Goal: Information Seeking & Learning: Learn about a topic

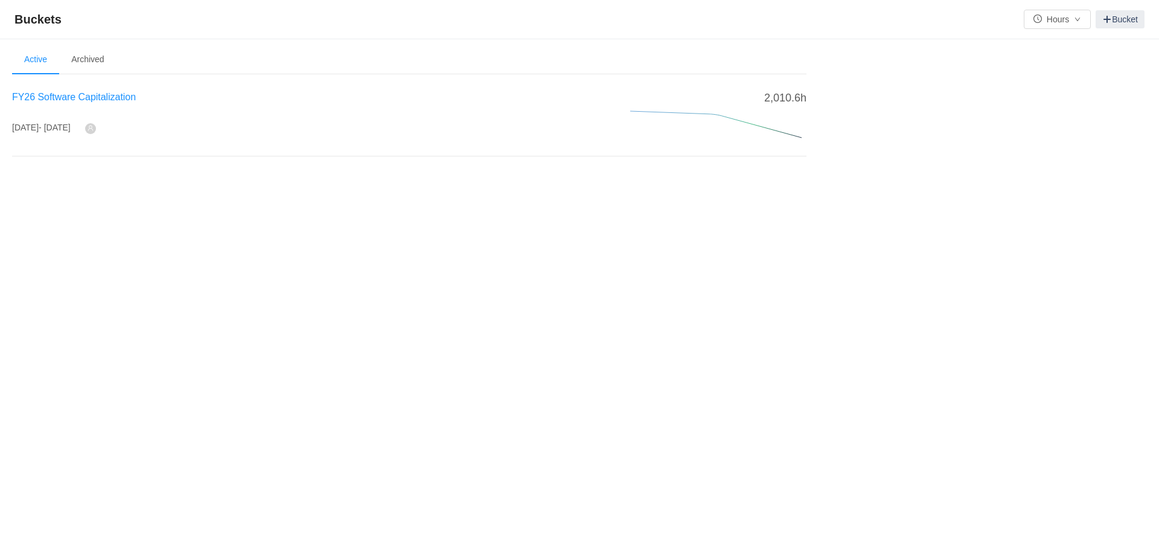
click at [104, 100] on span "FY26 Software Capitalization" at bounding box center [74, 97] width 124 height 10
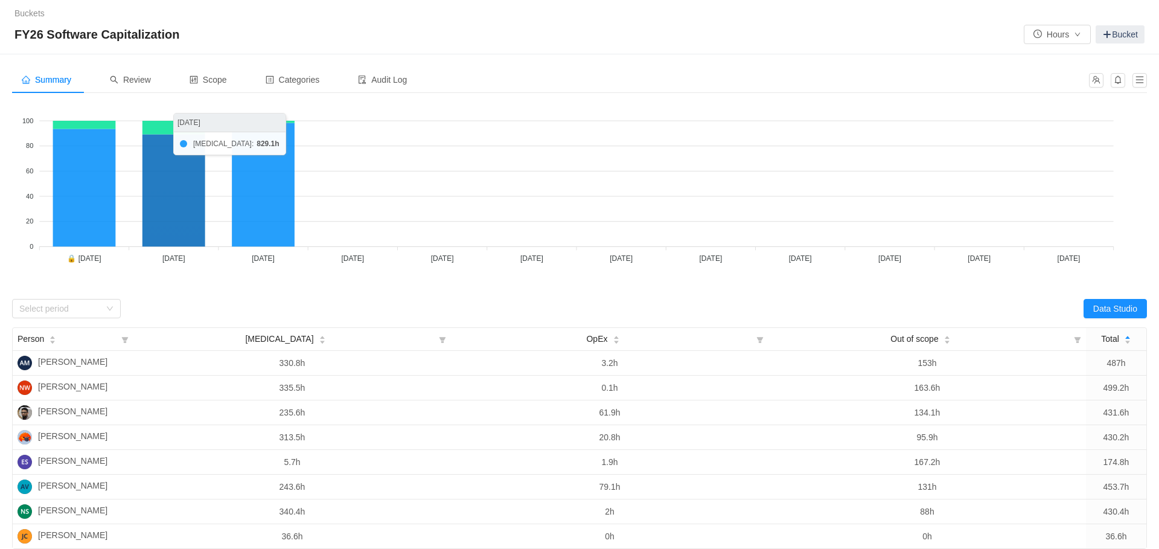
click at [168, 237] on icon at bounding box center [173, 191] width 63 height 112
click at [149, 80] on span "Review" at bounding box center [130, 80] width 41 height 10
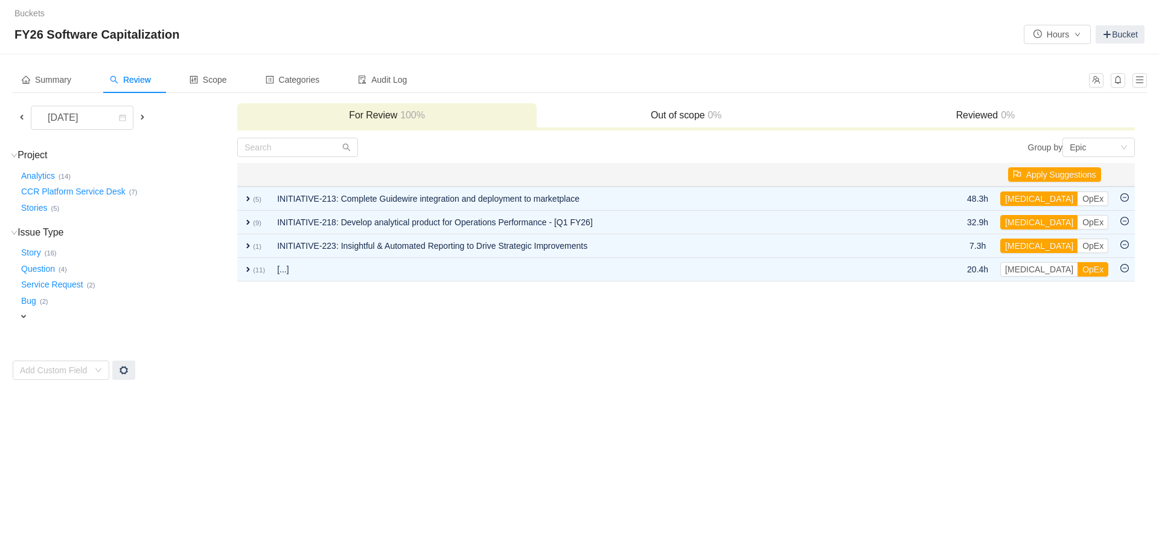
click at [21, 115] on span at bounding box center [22, 117] width 10 height 10
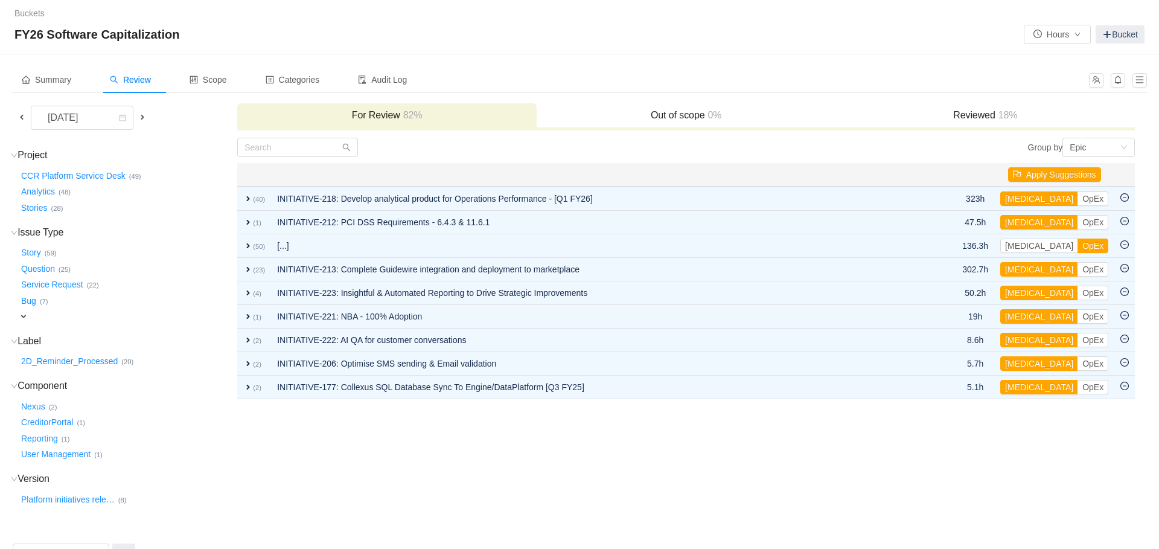
click at [21, 118] on span at bounding box center [22, 117] width 10 height 10
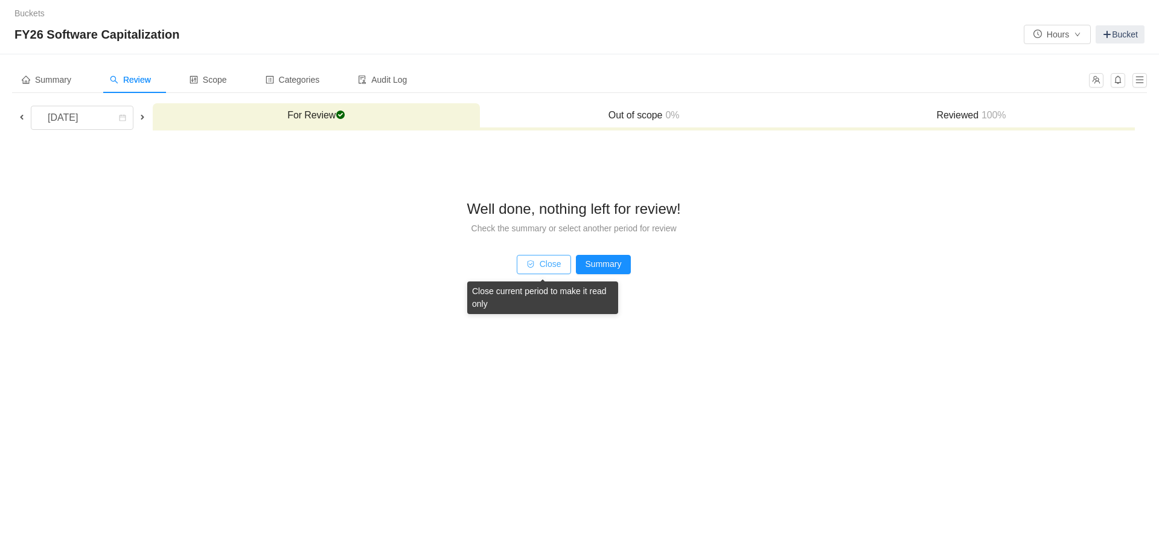
click at [549, 261] on button "Close" at bounding box center [544, 264] width 54 height 19
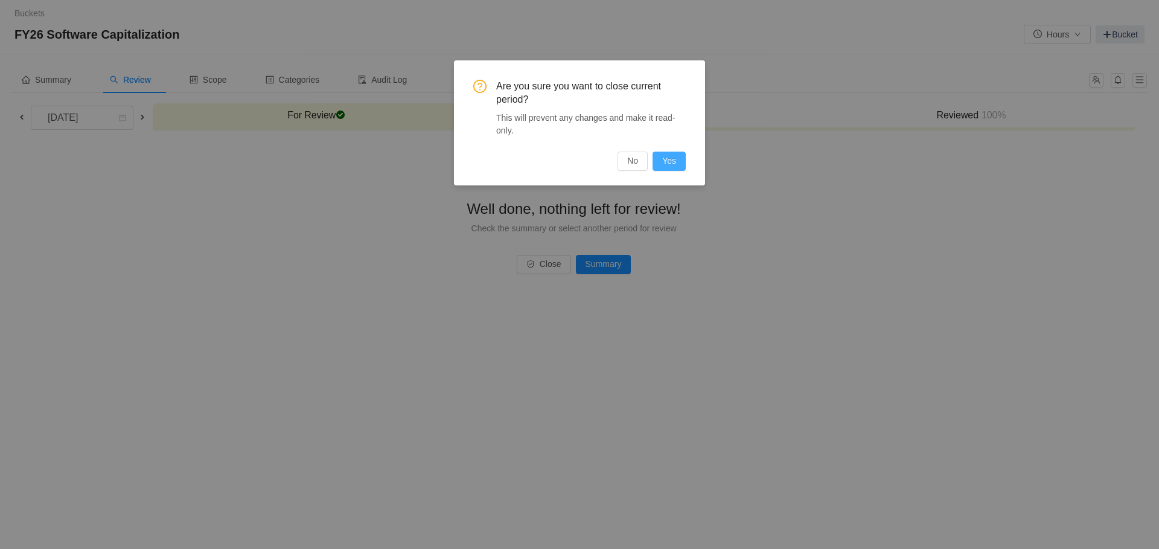
click at [664, 158] on button "Yes" at bounding box center [668, 160] width 33 height 19
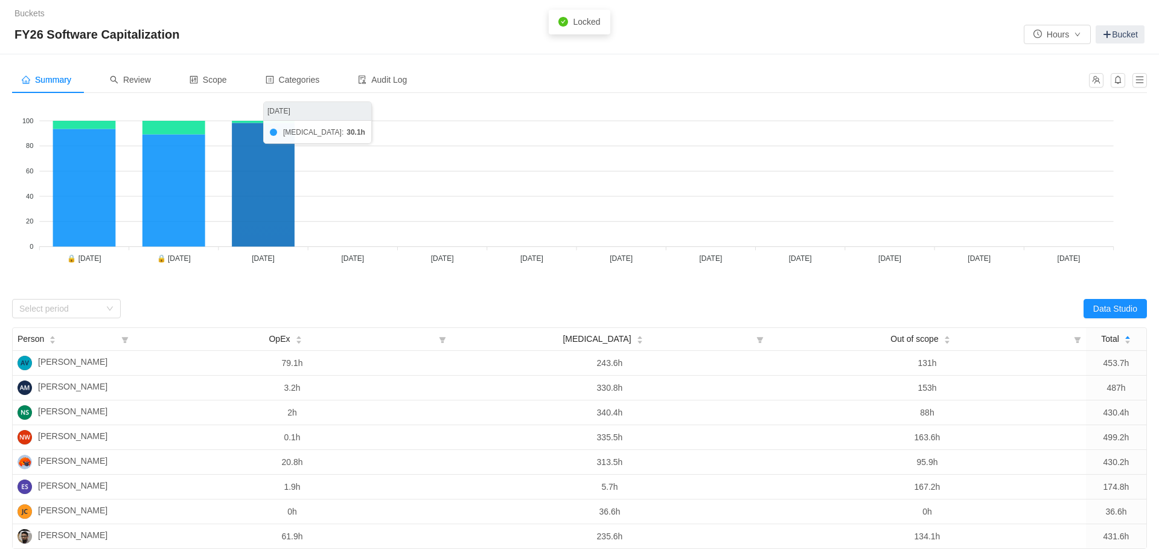
click at [268, 190] on icon at bounding box center [263, 184] width 63 height 124
click at [146, 79] on span "Review" at bounding box center [130, 80] width 41 height 10
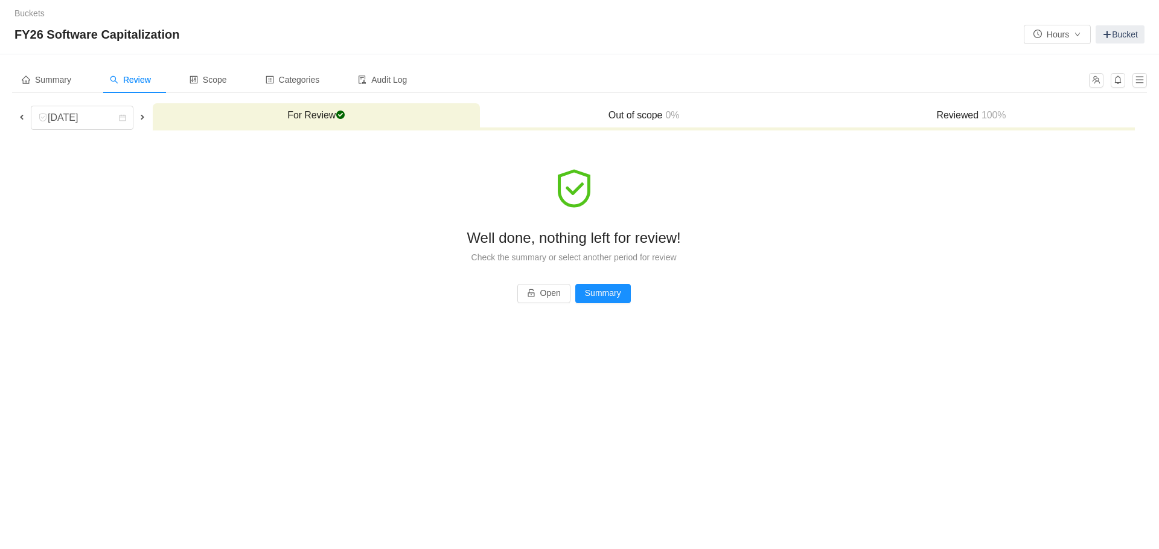
click at [142, 114] on span at bounding box center [143, 117] width 10 height 10
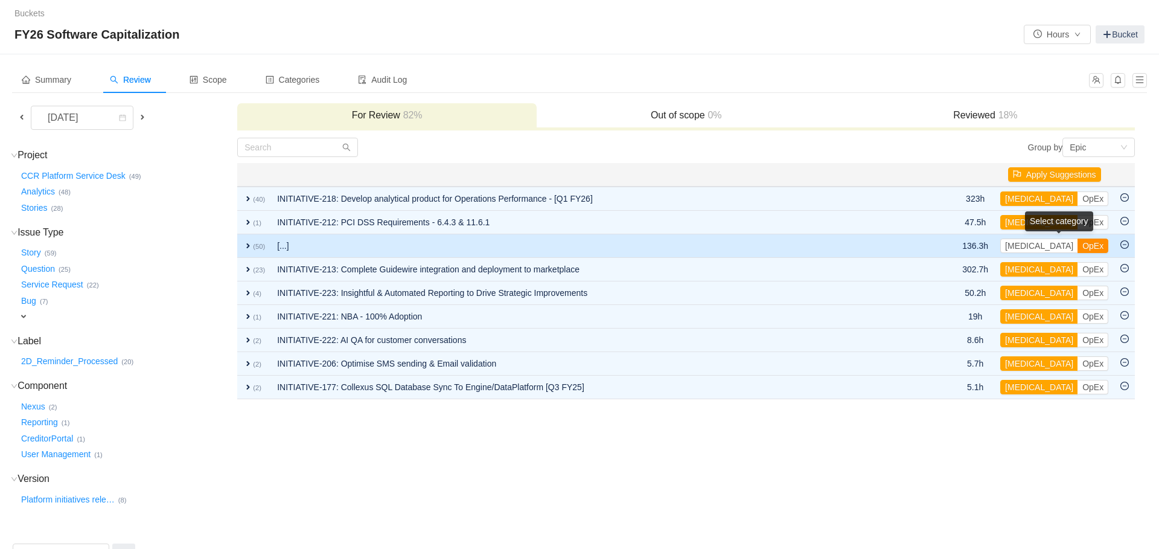
click at [1077, 247] on button "OpEx" at bounding box center [1092, 245] width 31 height 14
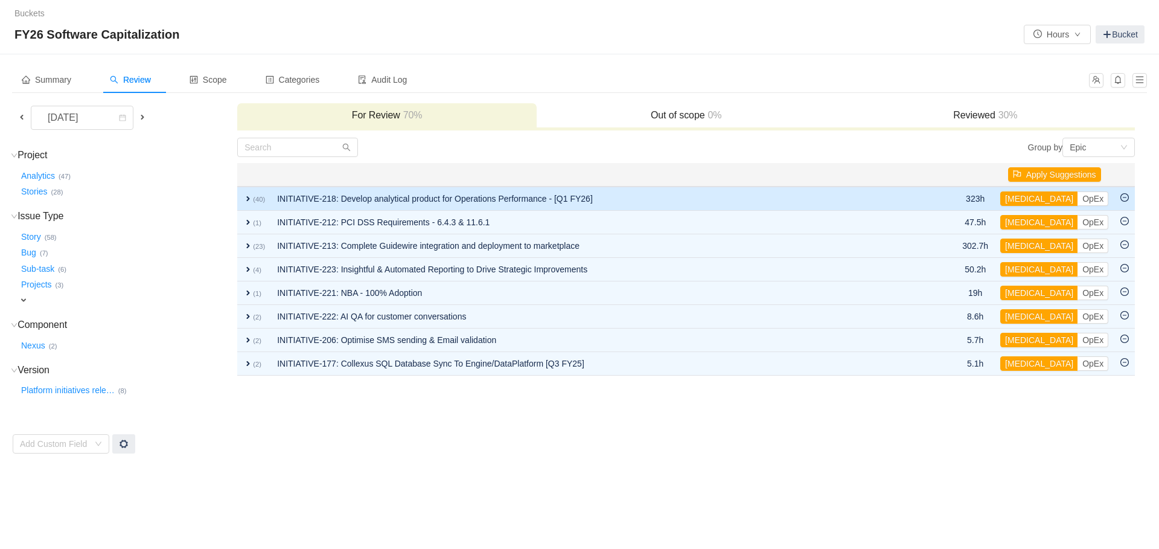
click at [248, 200] on span "expand" at bounding box center [248, 199] width 10 height 10
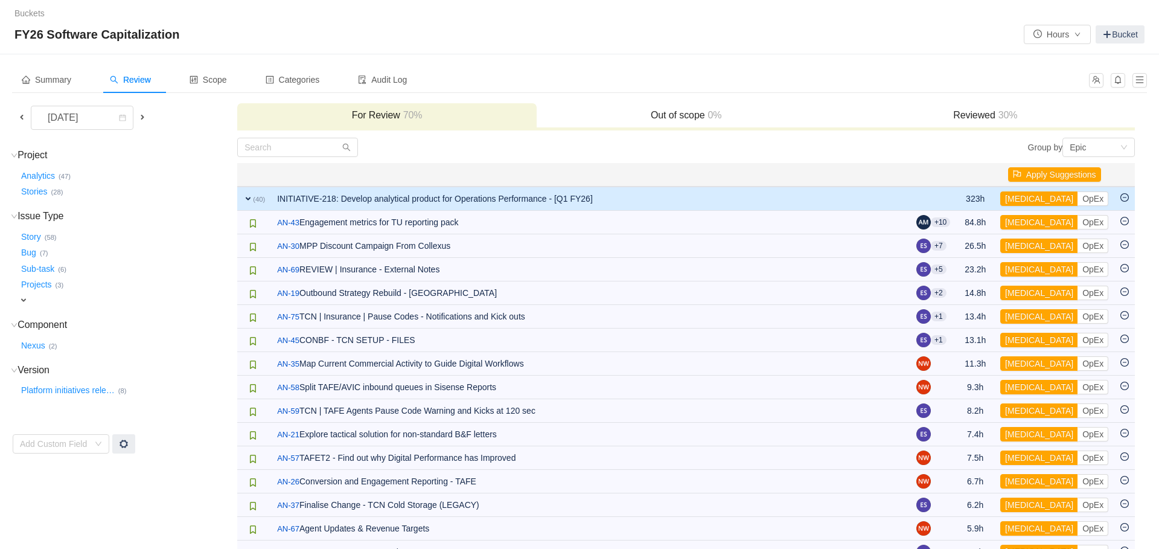
click at [248, 200] on span "expand" at bounding box center [248, 199] width 10 height 10
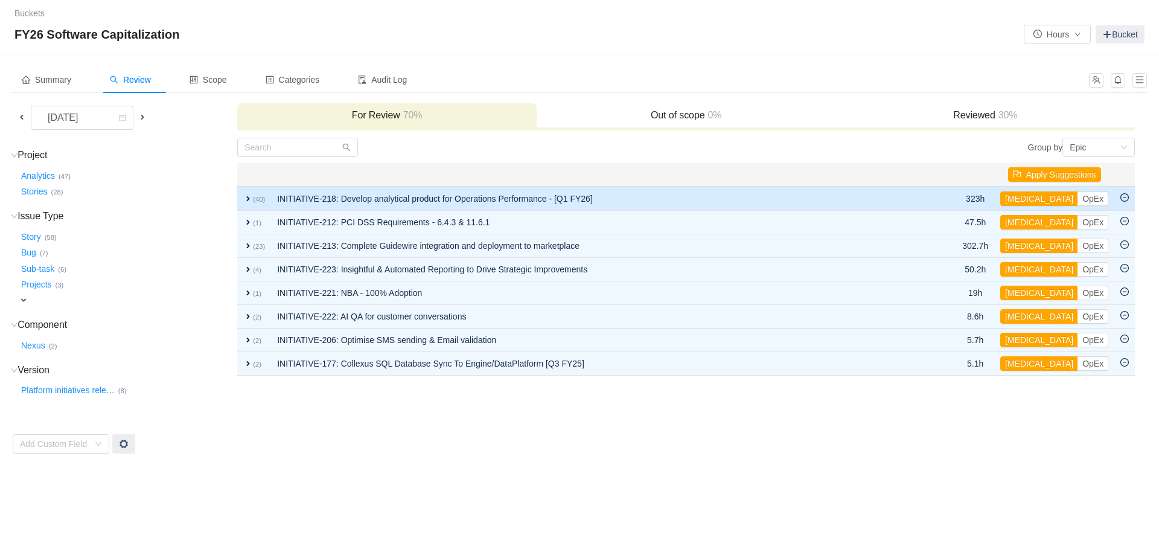
click at [251, 200] on span "expand" at bounding box center [248, 199] width 10 height 10
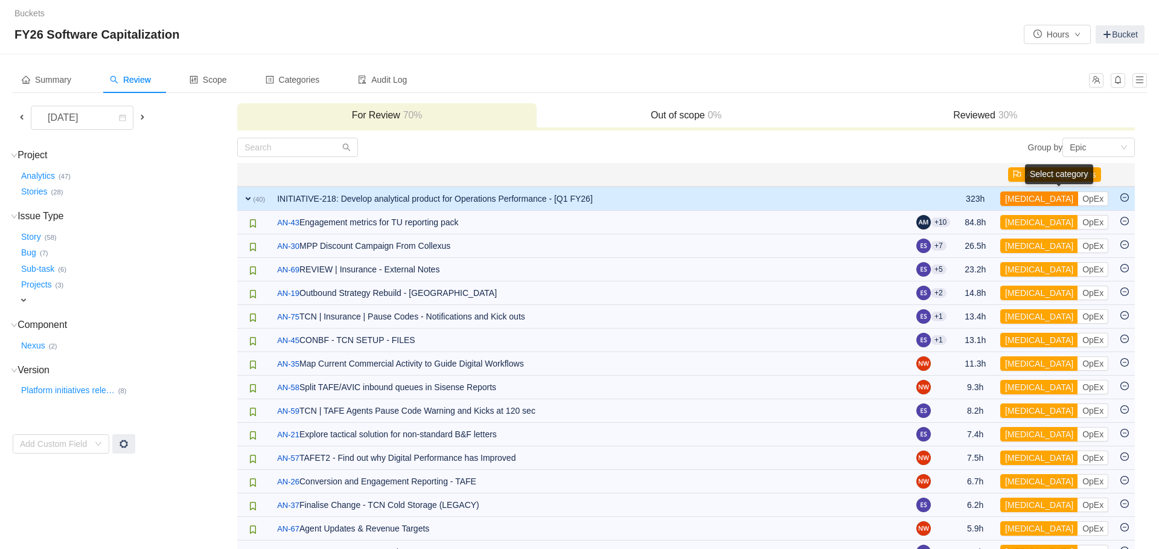
click at [1029, 199] on button "[MEDICAL_DATA]" at bounding box center [1039, 198] width 78 height 14
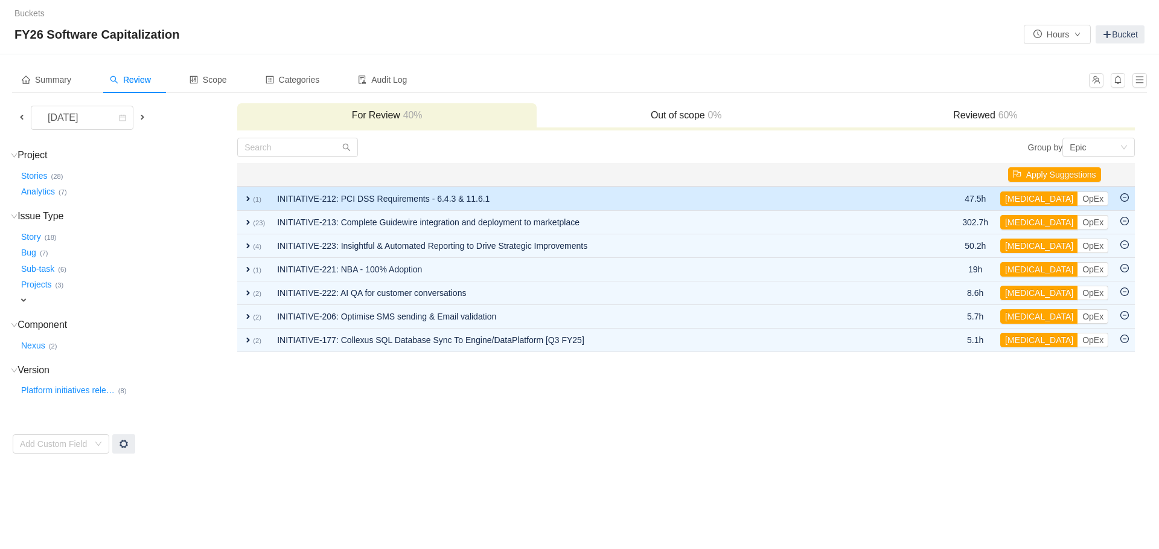
click at [249, 196] on span "expand" at bounding box center [248, 199] width 10 height 10
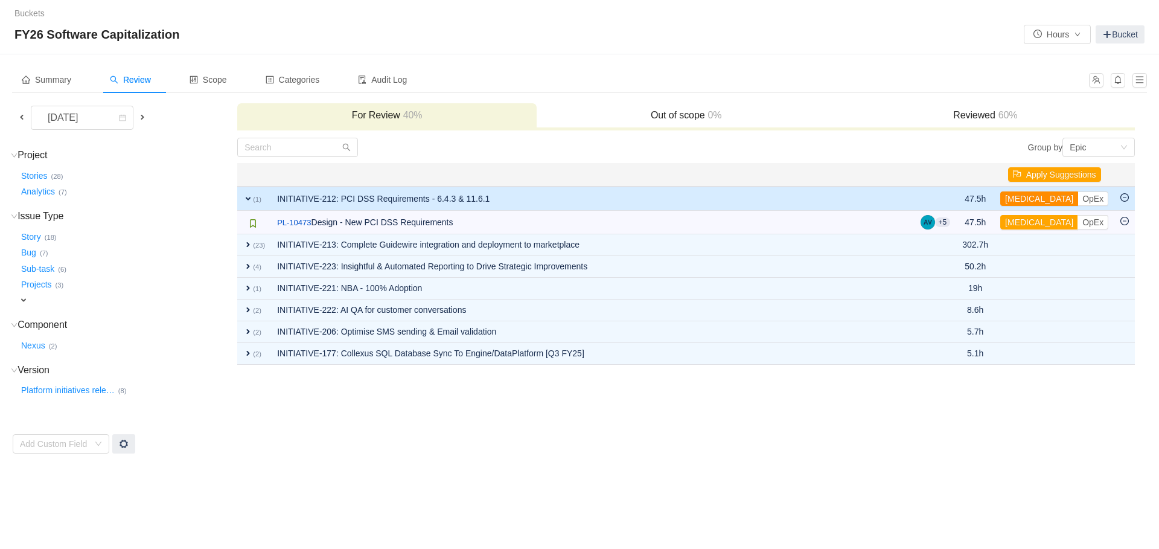
click at [1034, 197] on button "[MEDICAL_DATA]" at bounding box center [1039, 198] width 78 height 14
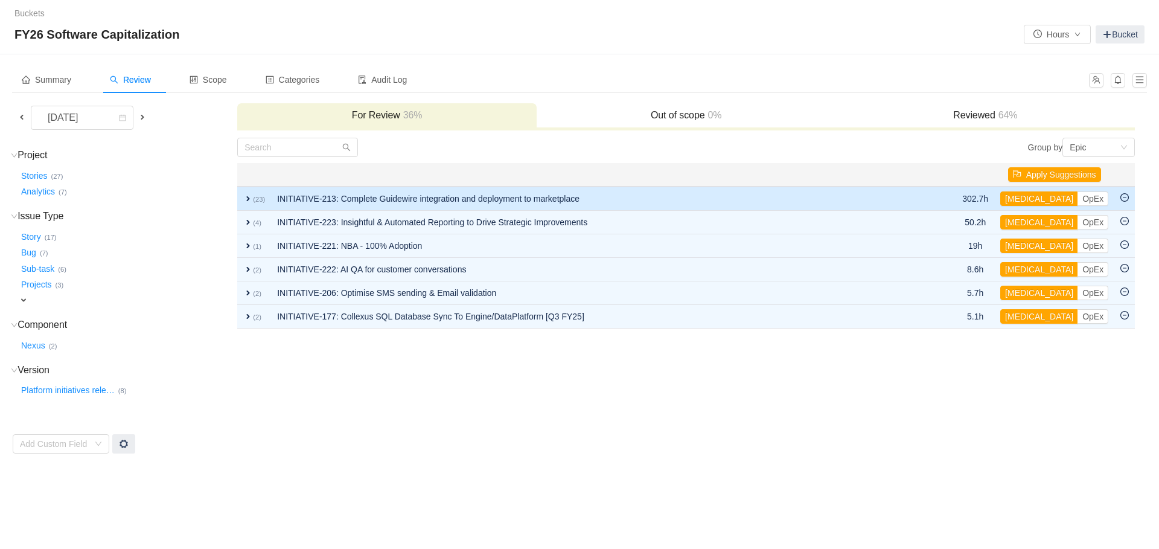
click at [244, 197] on span "expand" at bounding box center [248, 199] width 10 height 10
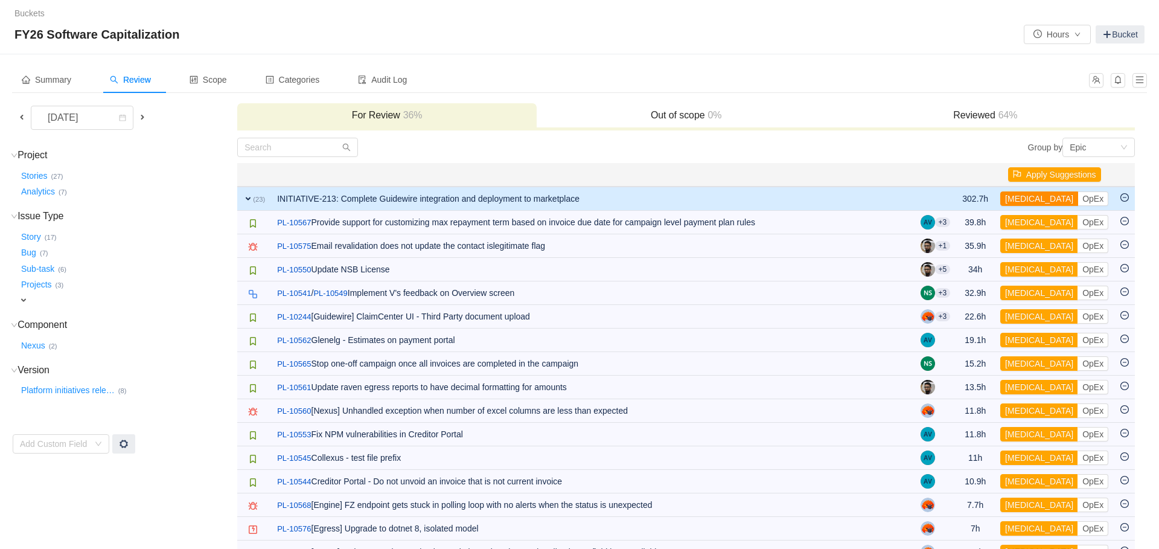
click at [1028, 194] on button "[MEDICAL_DATA]" at bounding box center [1039, 198] width 78 height 14
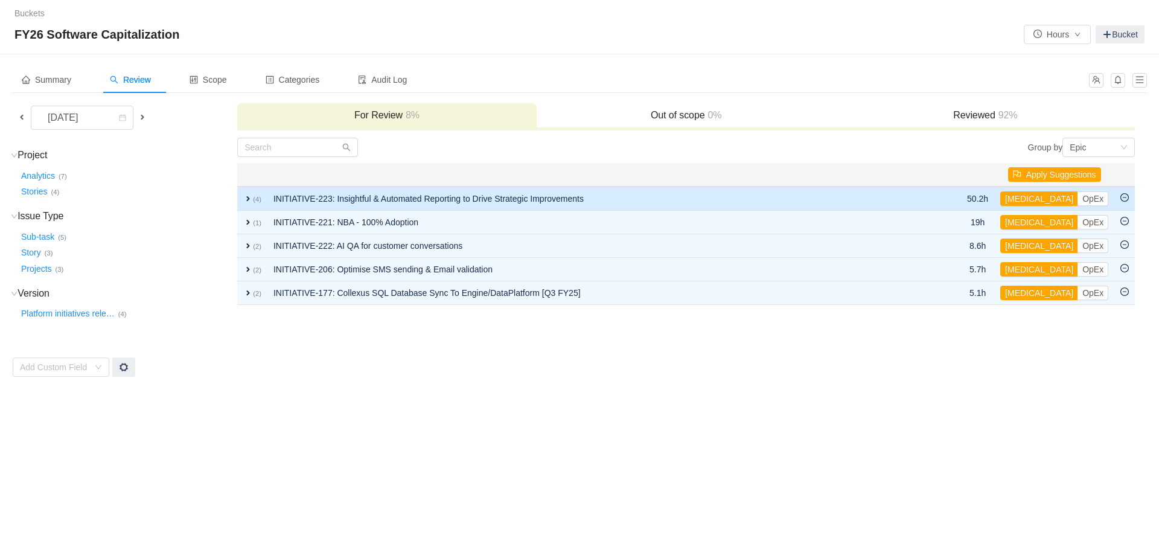
click at [247, 197] on span "expand" at bounding box center [248, 199] width 10 height 10
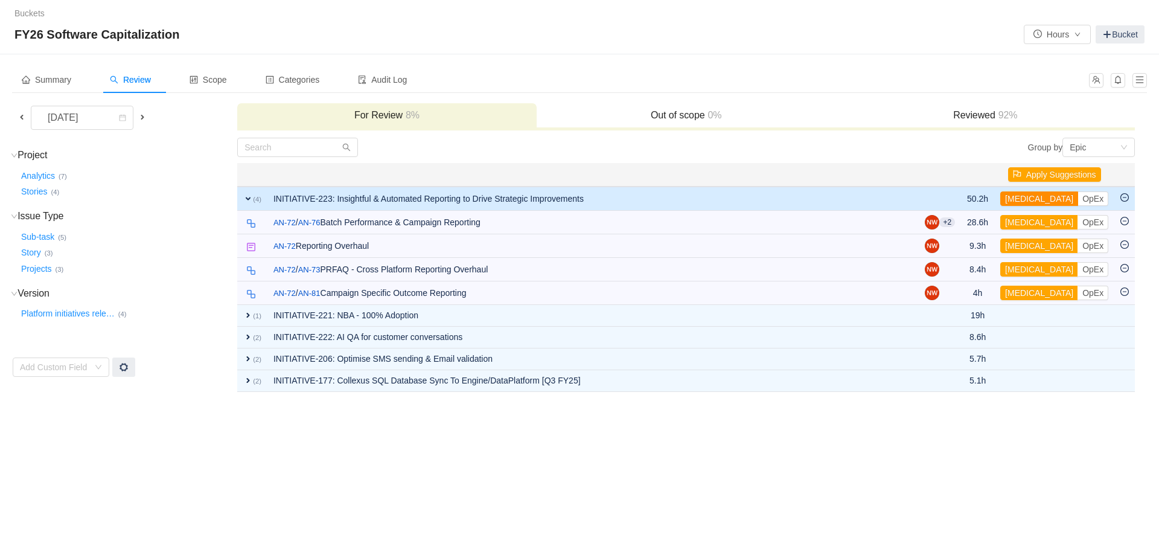
click at [1031, 199] on button "[MEDICAL_DATA]" at bounding box center [1039, 198] width 78 height 14
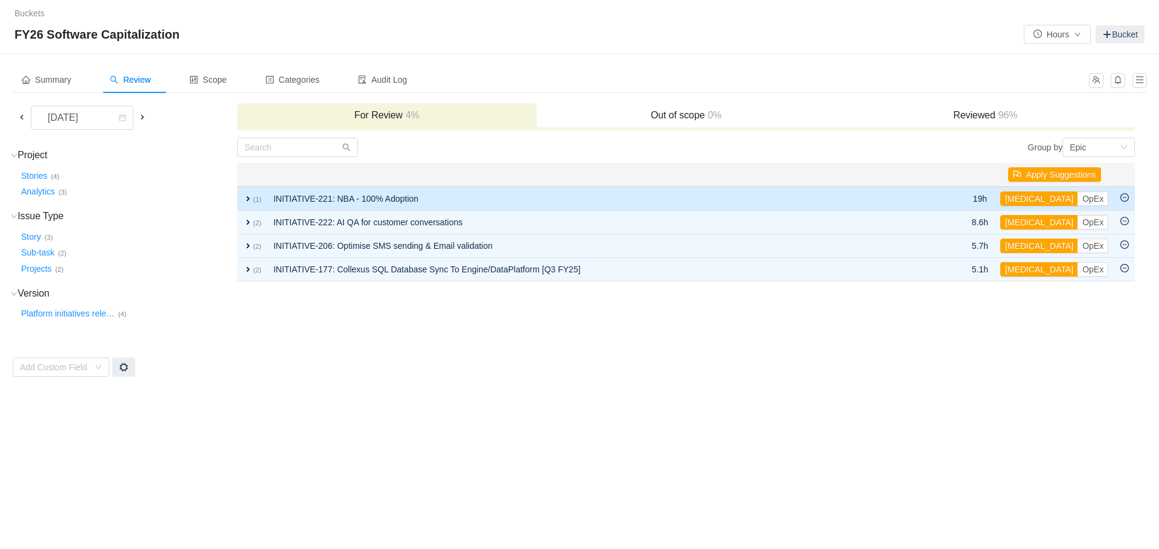
click at [251, 197] on span "expand" at bounding box center [248, 199] width 10 height 10
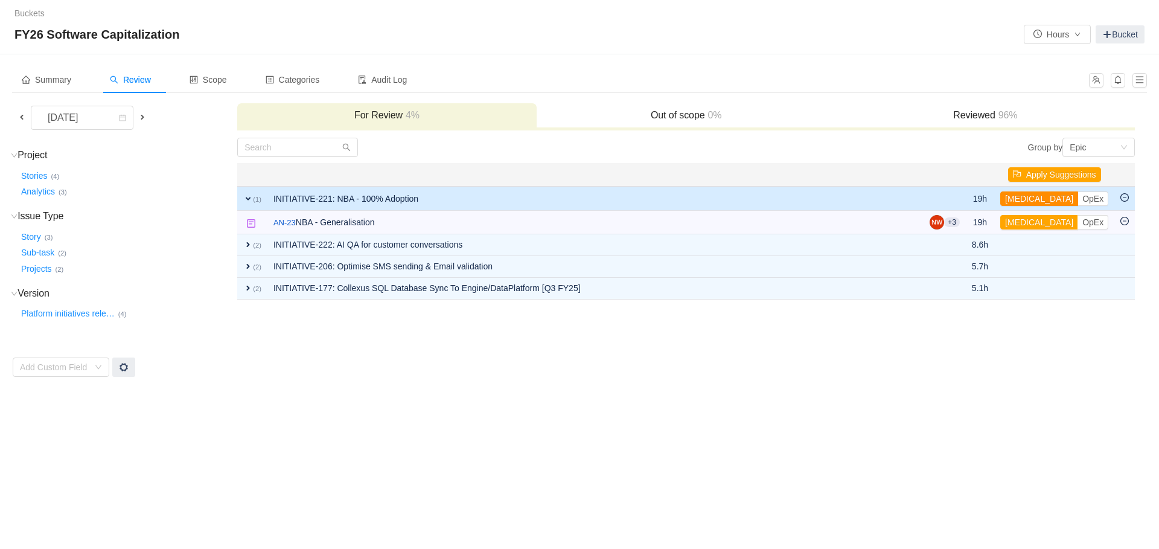
click at [1023, 200] on button "[MEDICAL_DATA]" at bounding box center [1039, 198] width 78 height 14
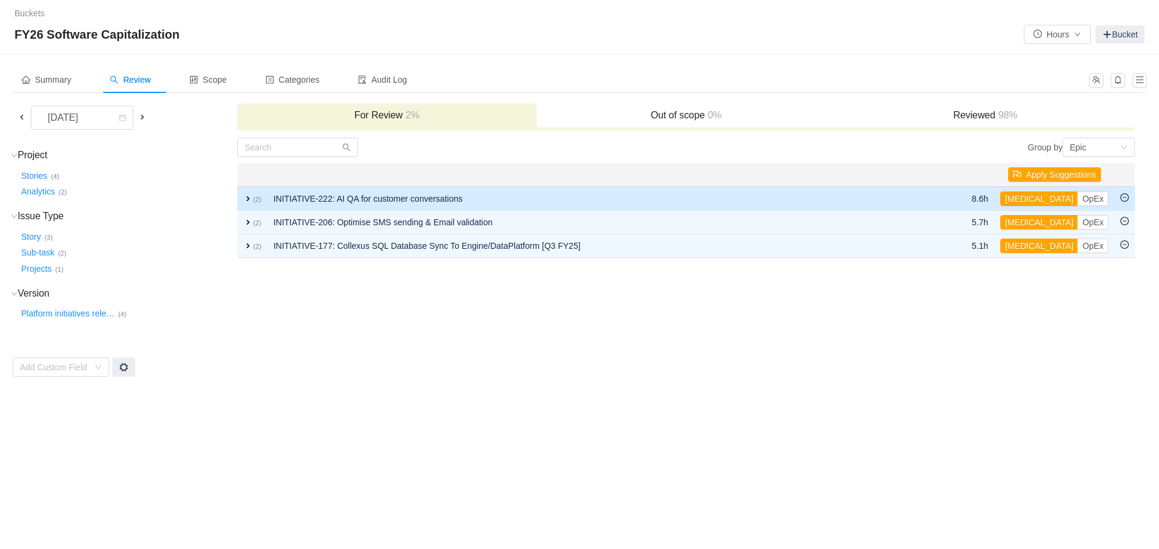
click at [250, 199] on span "expand" at bounding box center [248, 199] width 10 height 10
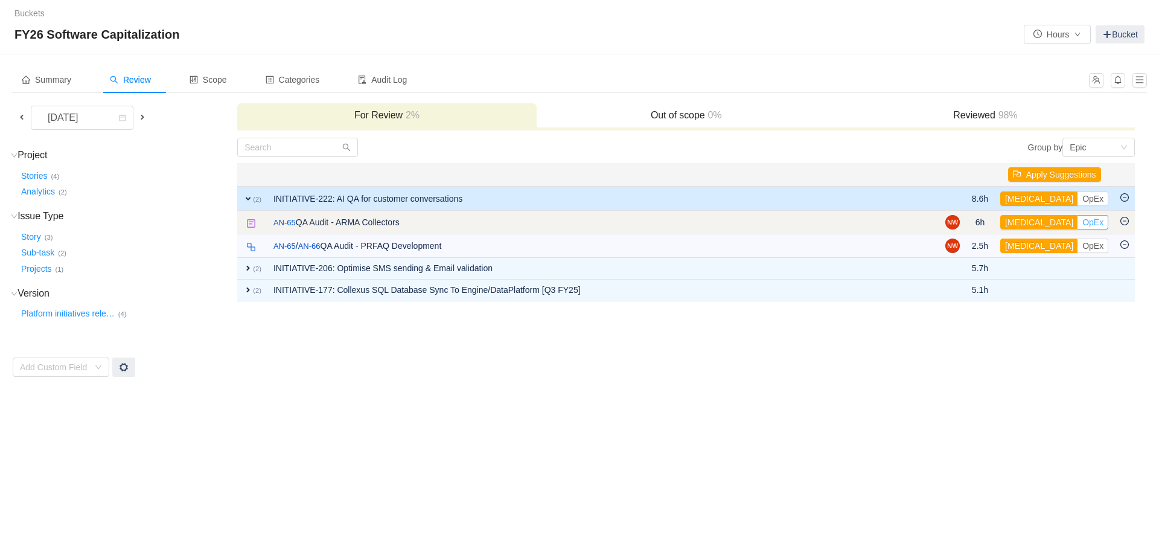
click at [1077, 221] on button "OpEx" at bounding box center [1092, 222] width 31 height 14
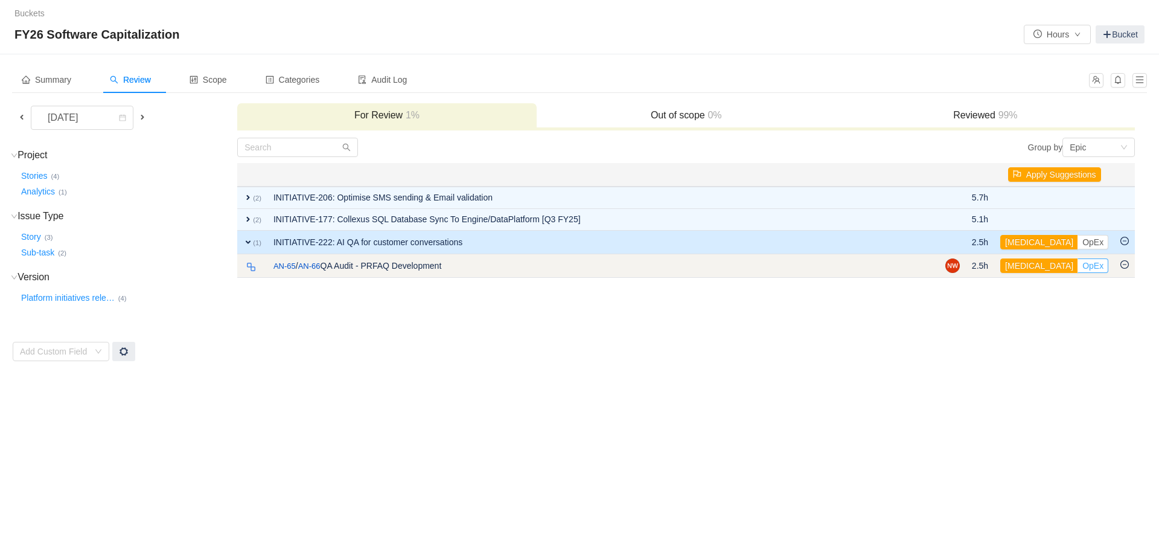
click at [1077, 270] on button "OpEx" at bounding box center [1092, 265] width 31 height 14
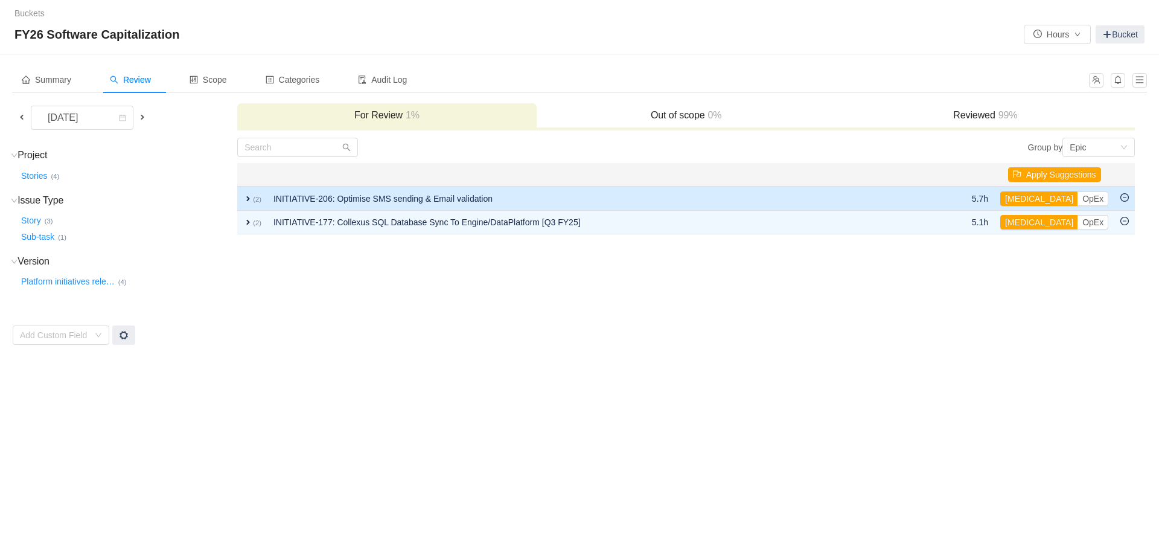
click at [240, 199] on td "expand (2)" at bounding box center [252, 198] width 30 height 24
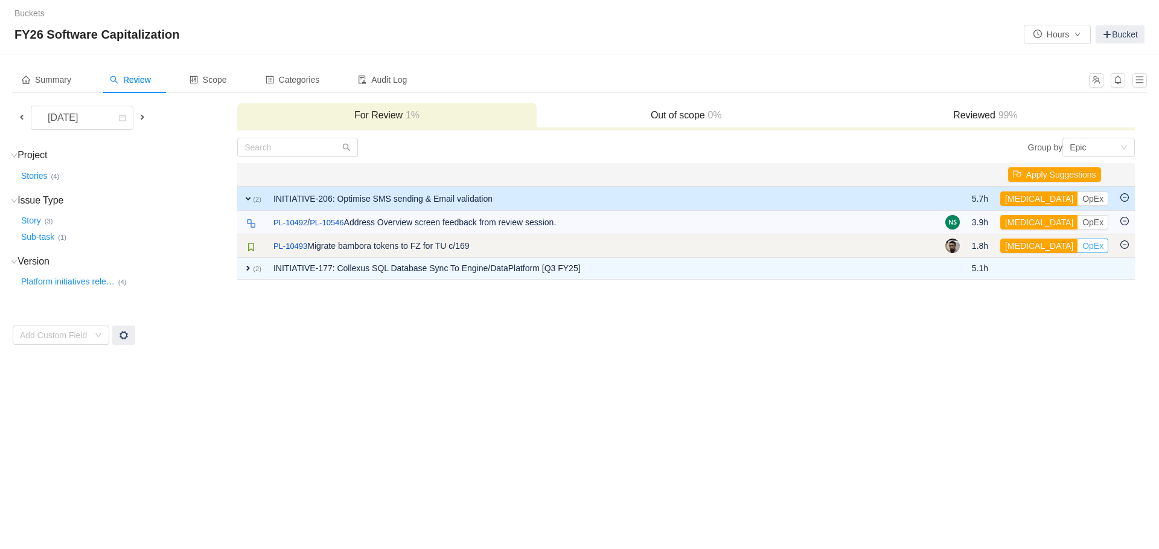
click at [1077, 246] on button "OpEx" at bounding box center [1092, 245] width 31 height 14
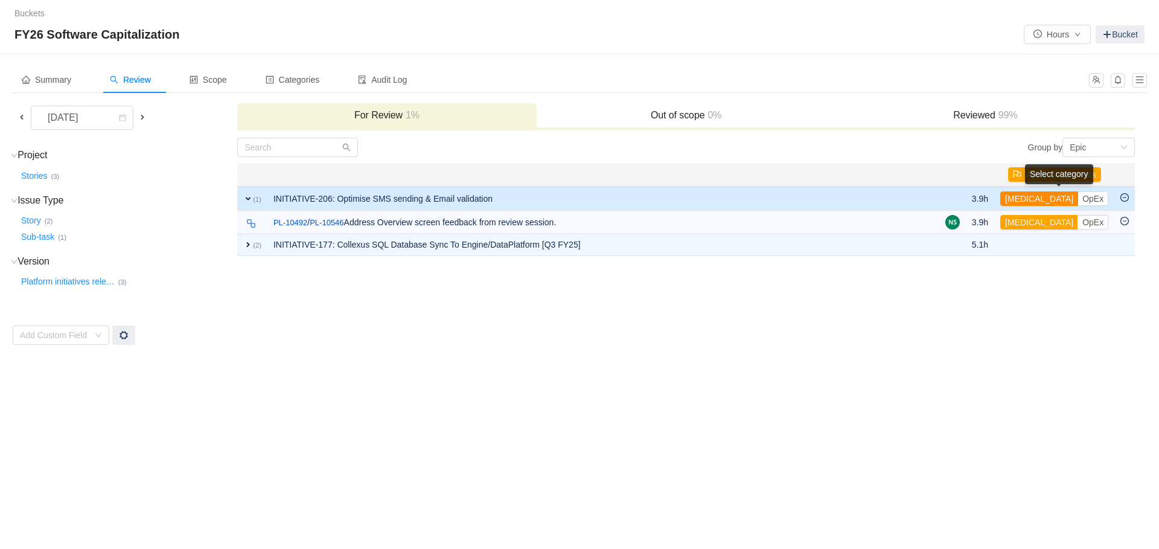
click at [1026, 198] on button "[MEDICAL_DATA]" at bounding box center [1039, 198] width 78 height 14
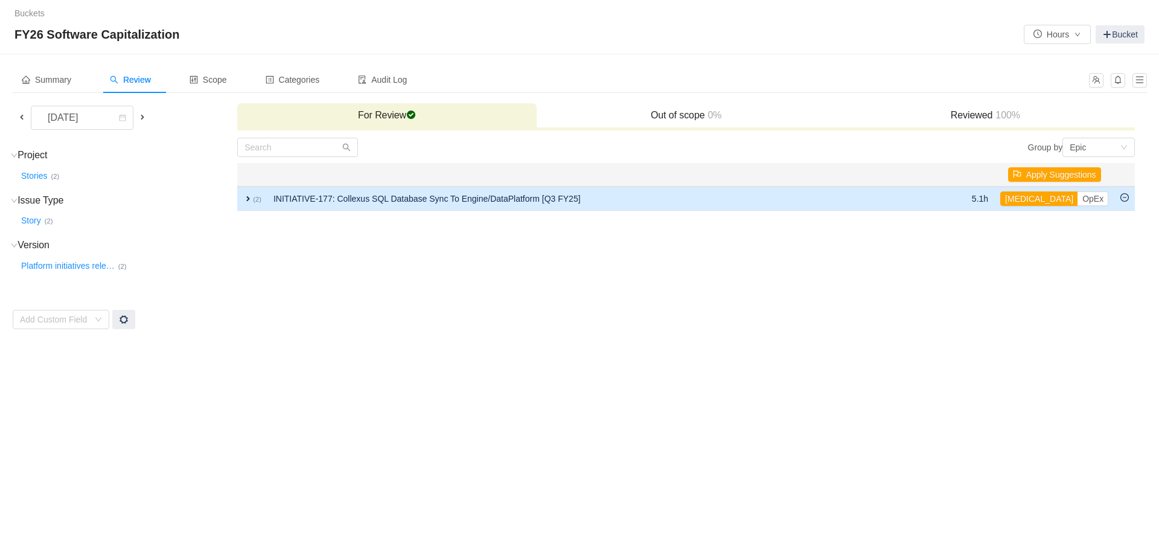
click at [244, 199] on span "expand" at bounding box center [248, 199] width 10 height 10
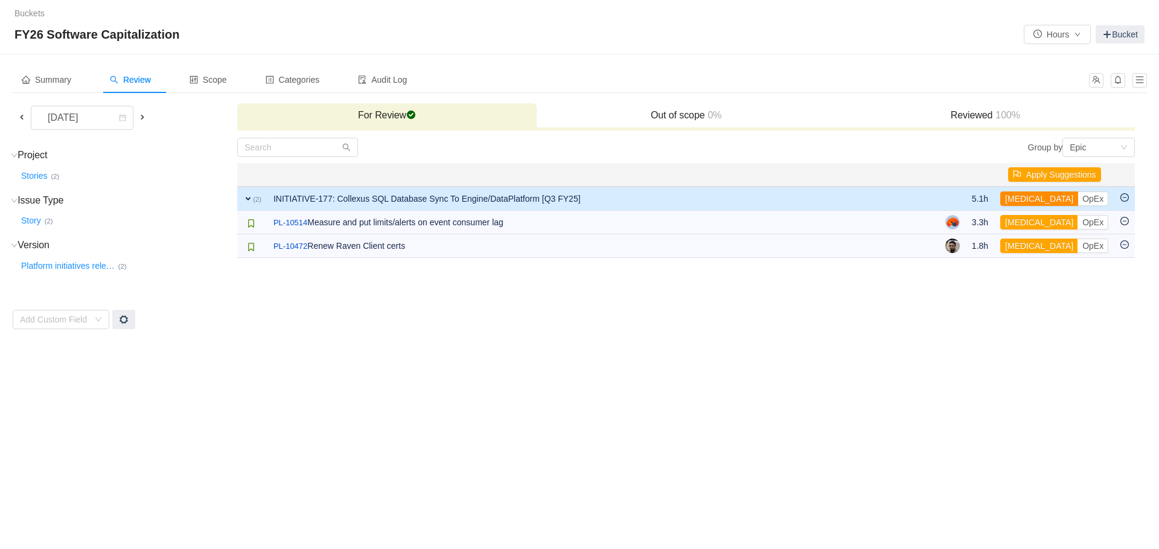
click at [1027, 199] on button "[MEDICAL_DATA]" at bounding box center [1039, 198] width 78 height 14
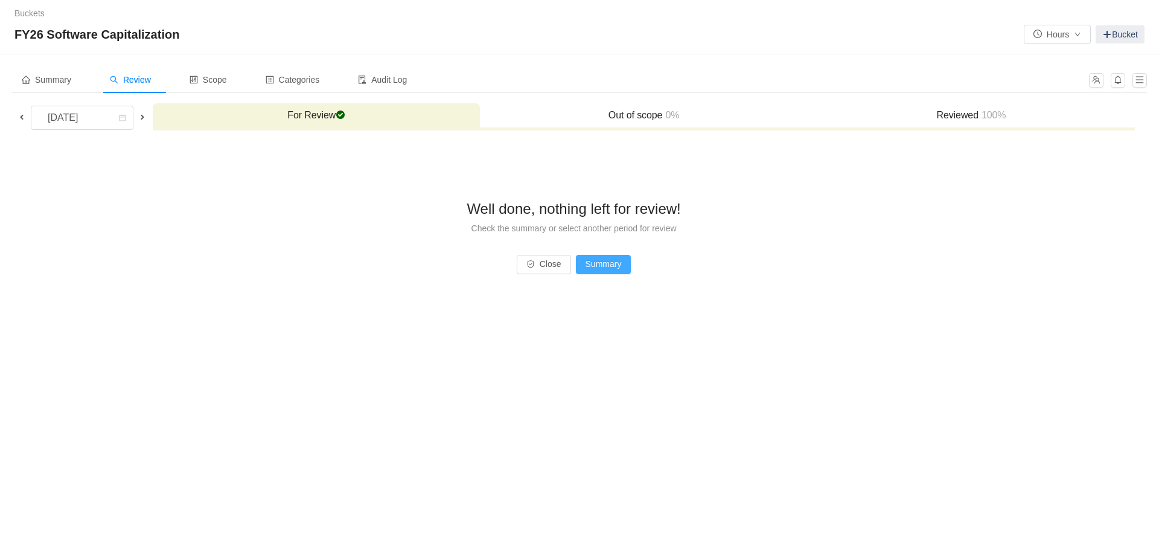
click at [611, 266] on button "Summary" at bounding box center [604, 264] width 56 height 19
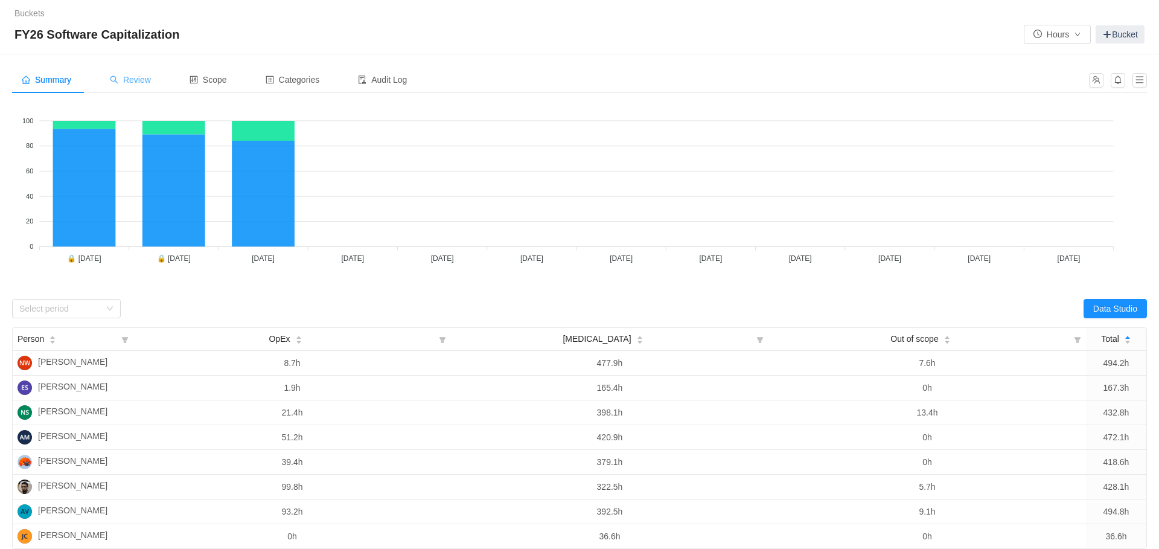
click at [151, 83] on span "Review" at bounding box center [130, 80] width 41 height 10
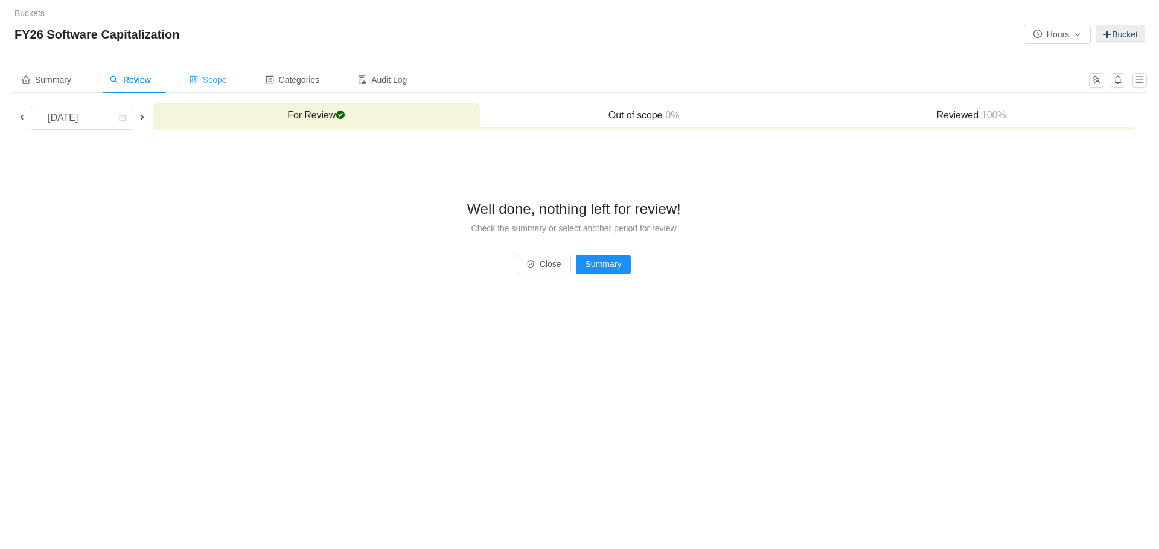
click at [224, 81] on span "Scope" at bounding box center [207, 80] width 37 height 10
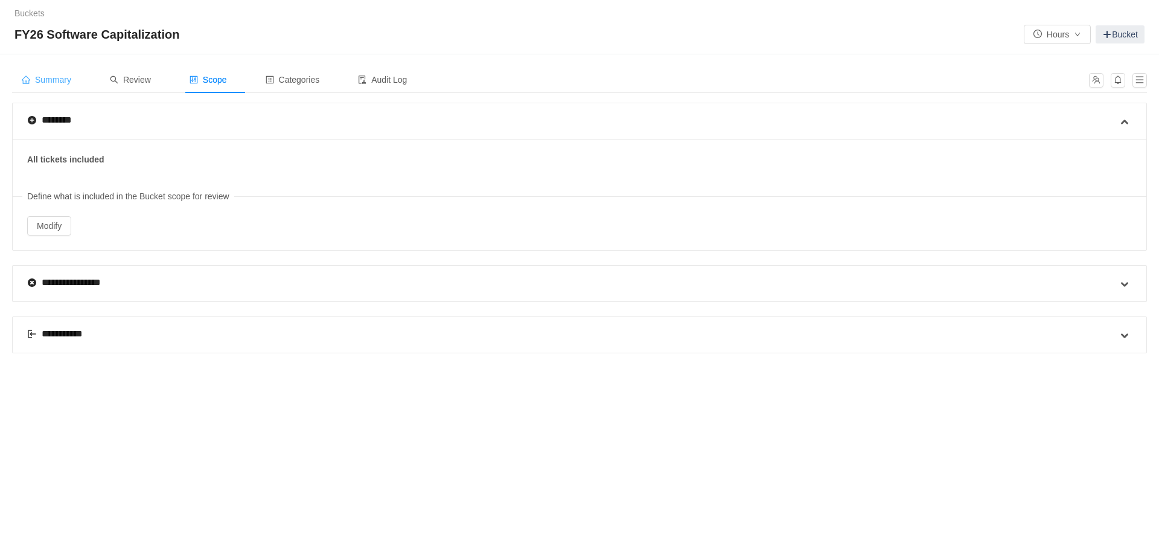
click at [59, 80] on span "Summary" at bounding box center [46, 80] width 49 height 10
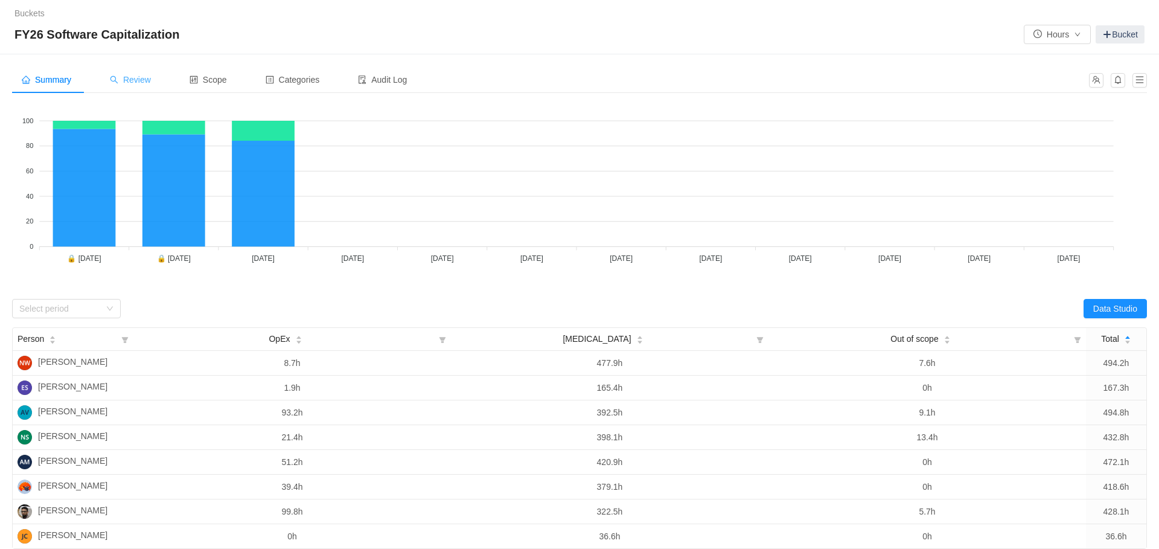
click at [133, 75] on span "Review" at bounding box center [130, 80] width 41 height 10
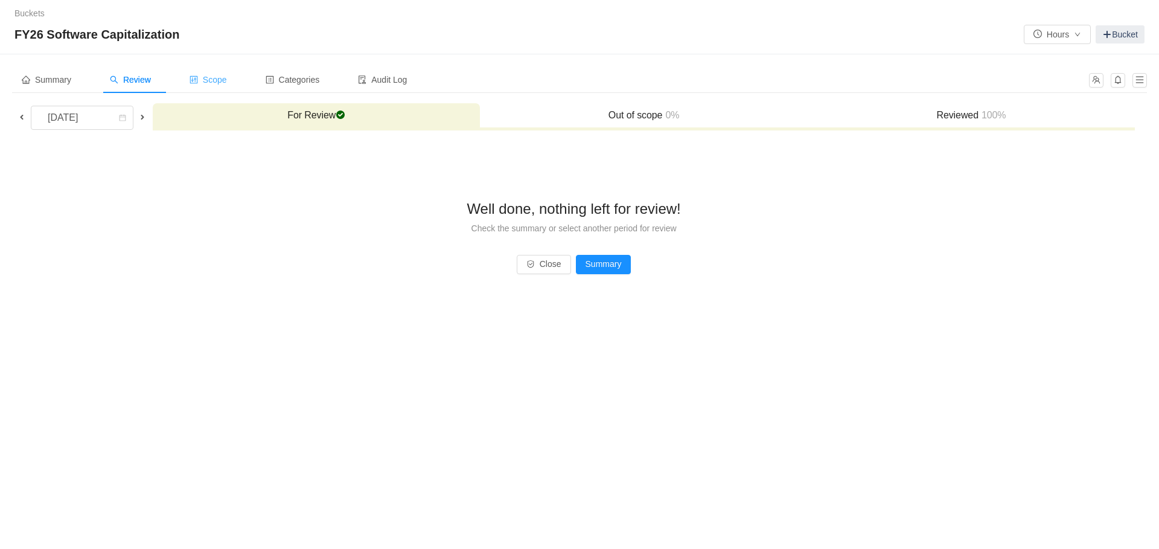
click at [224, 80] on span "Scope" at bounding box center [207, 80] width 37 height 10
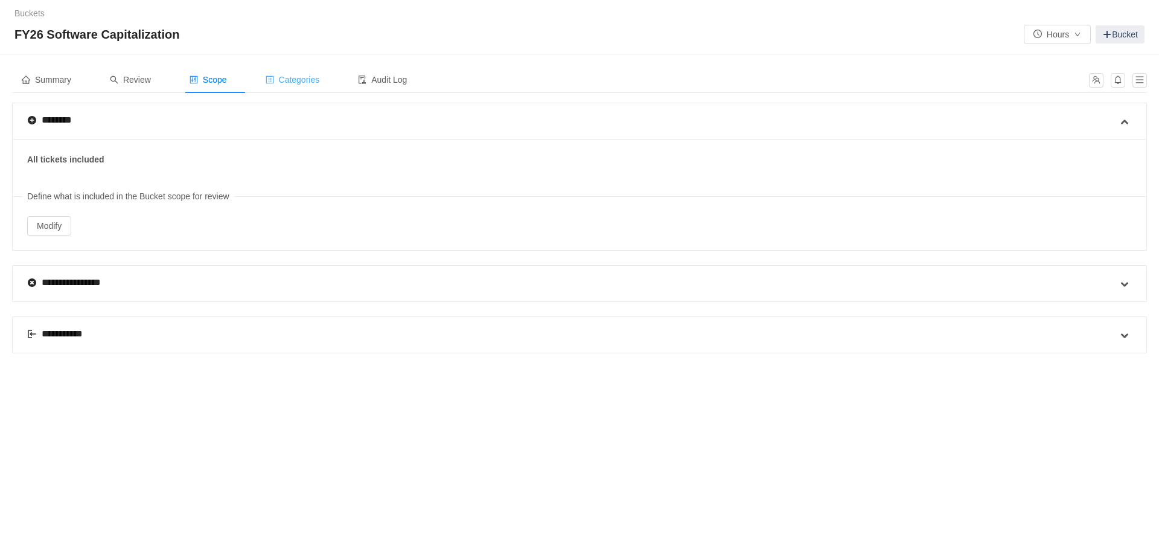
click at [316, 77] on span "Categories" at bounding box center [293, 80] width 54 height 10
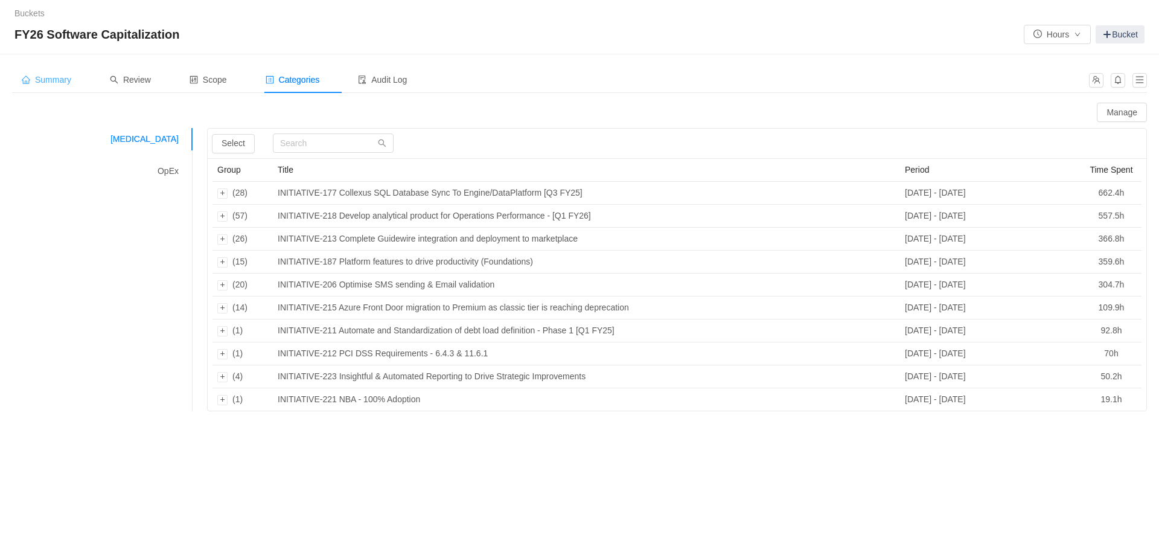
click at [49, 70] on div "Summary" at bounding box center [46, 79] width 69 height 27
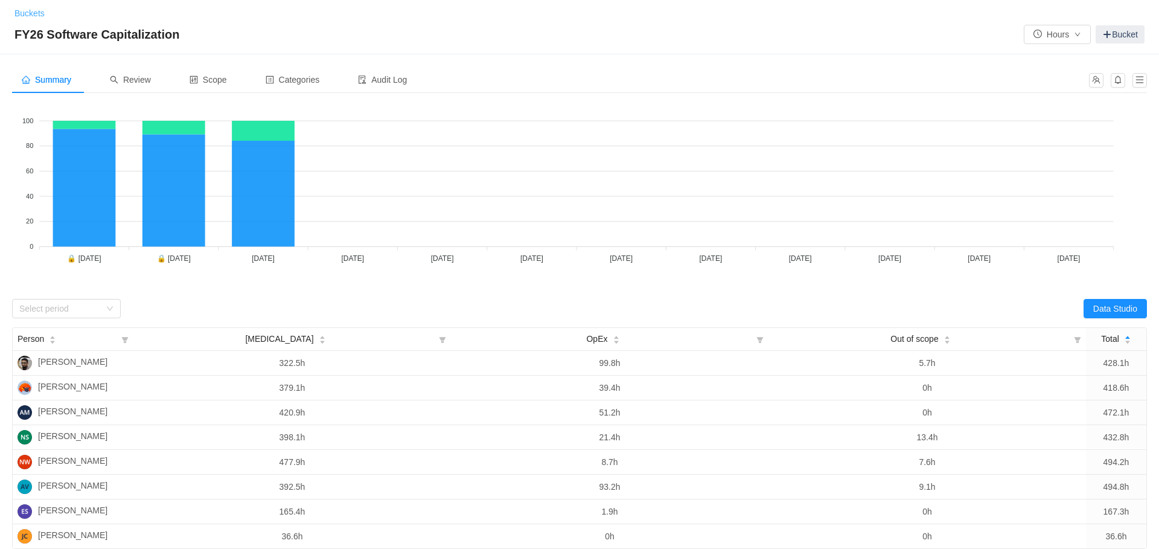
click at [34, 13] on link "Buckets" at bounding box center [29, 13] width 30 height 10
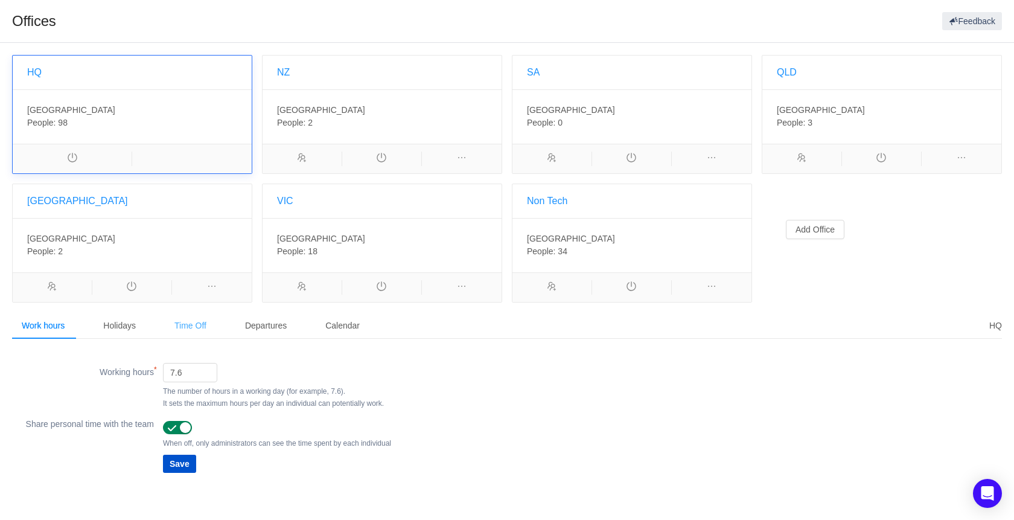
click at [199, 323] on div "Time Off" at bounding box center [190, 325] width 51 height 27
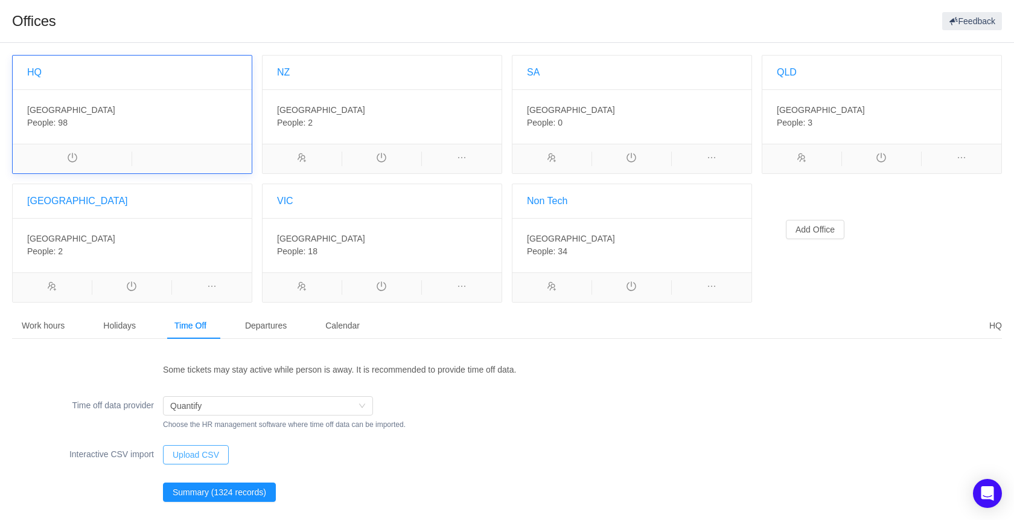
click at [199, 459] on button "Upload CSV" at bounding box center [196, 454] width 66 height 19
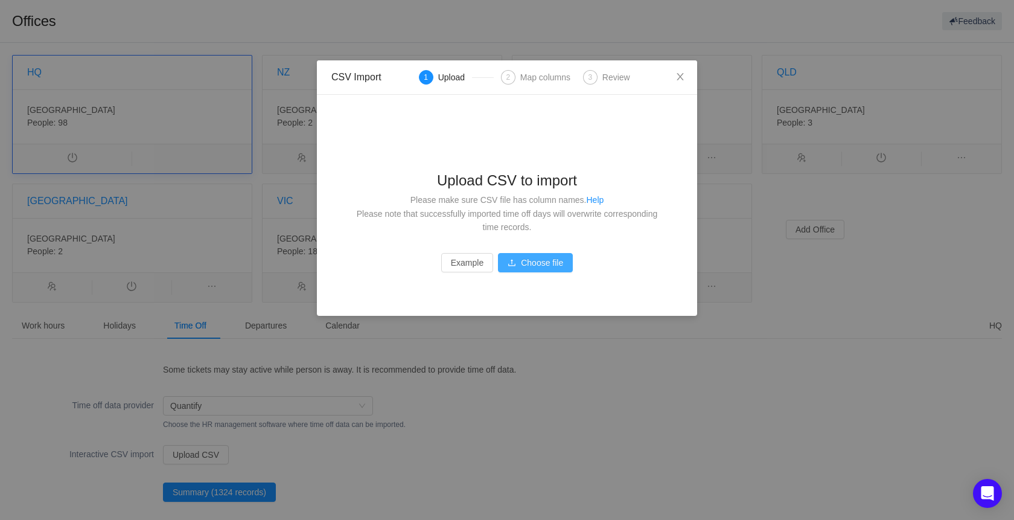
click at [537, 264] on button "Choose file" at bounding box center [535, 262] width 75 height 19
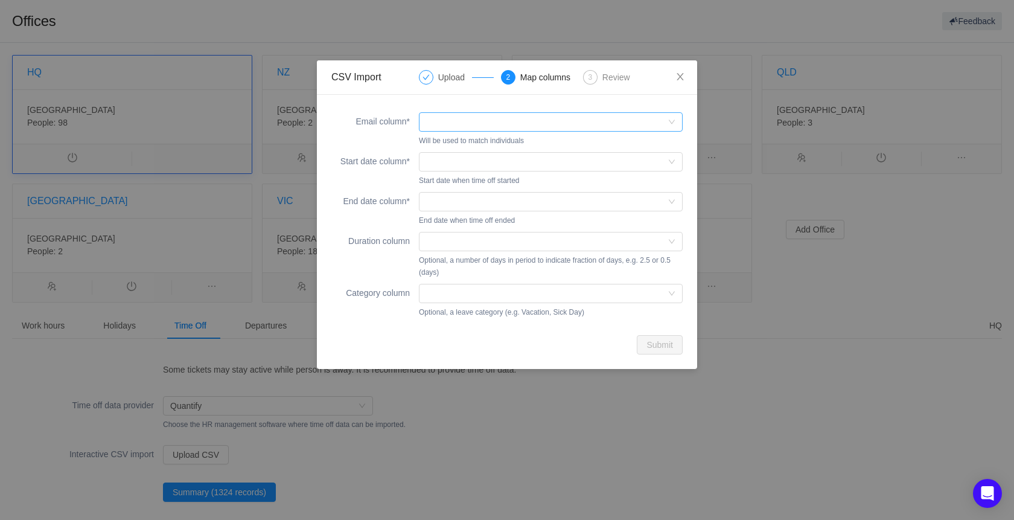
click at [435, 122] on div at bounding box center [546, 122] width 241 height 18
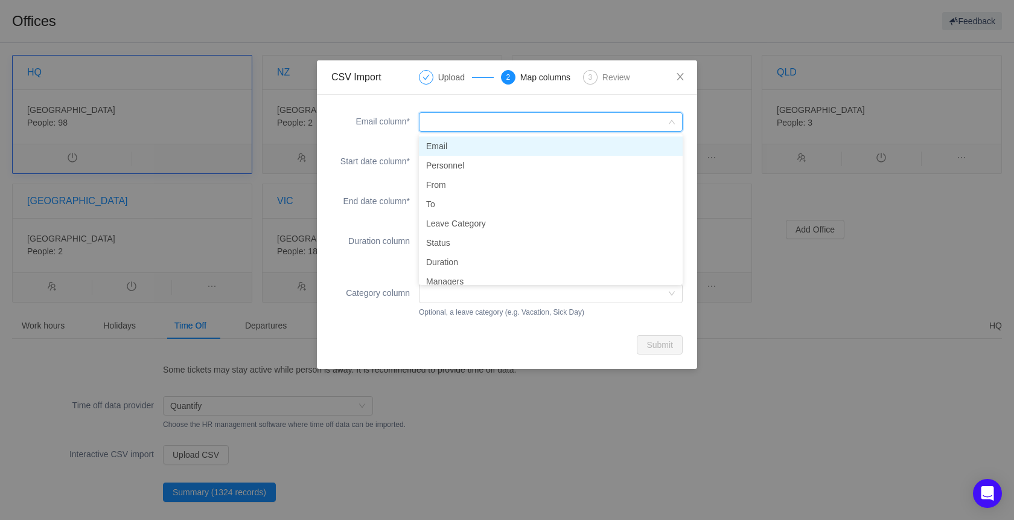
click at [442, 146] on li "Email" at bounding box center [551, 145] width 264 height 19
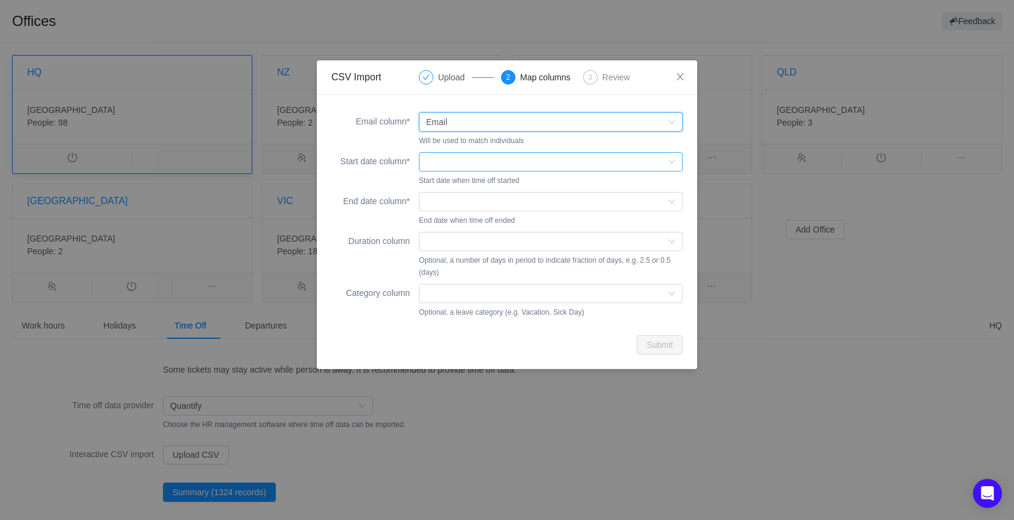
click at [458, 155] on div at bounding box center [546, 162] width 241 height 18
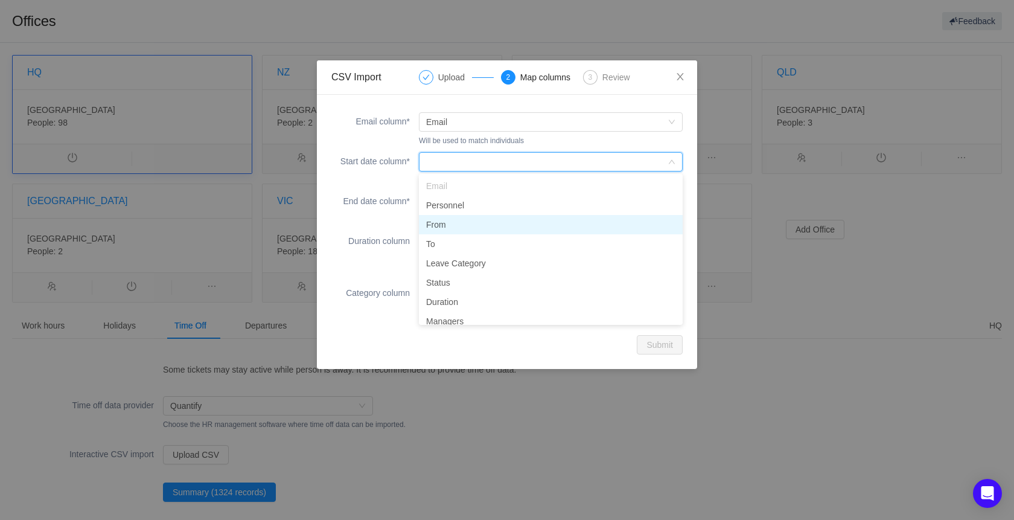
click at [438, 226] on li "From" at bounding box center [551, 224] width 264 height 19
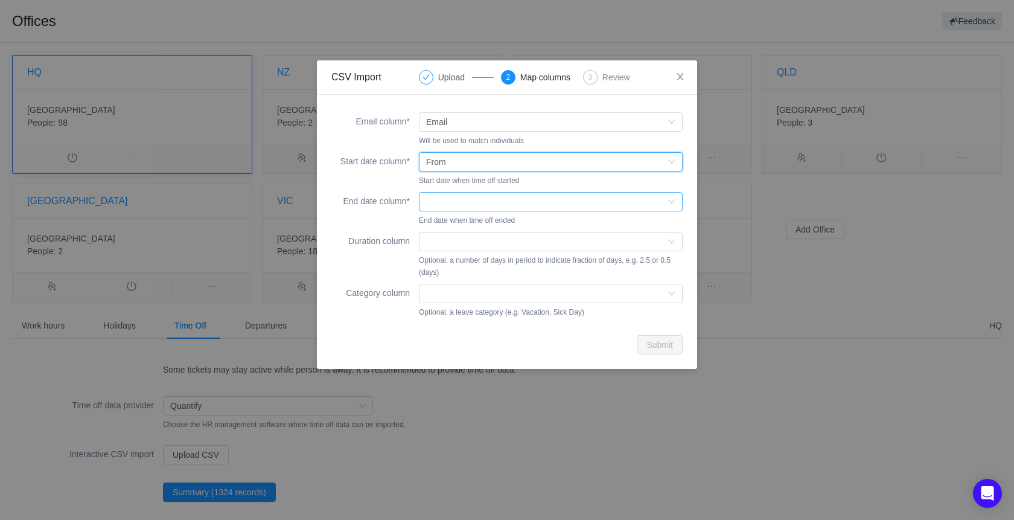
click at [446, 202] on div at bounding box center [546, 201] width 241 height 18
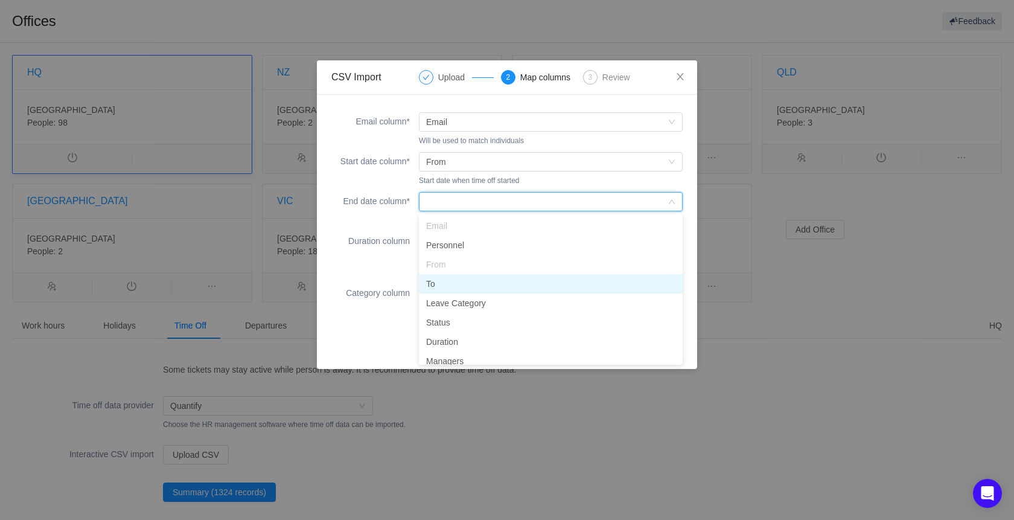
click at [444, 283] on li "To" at bounding box center [551, 283] width 264 height 19
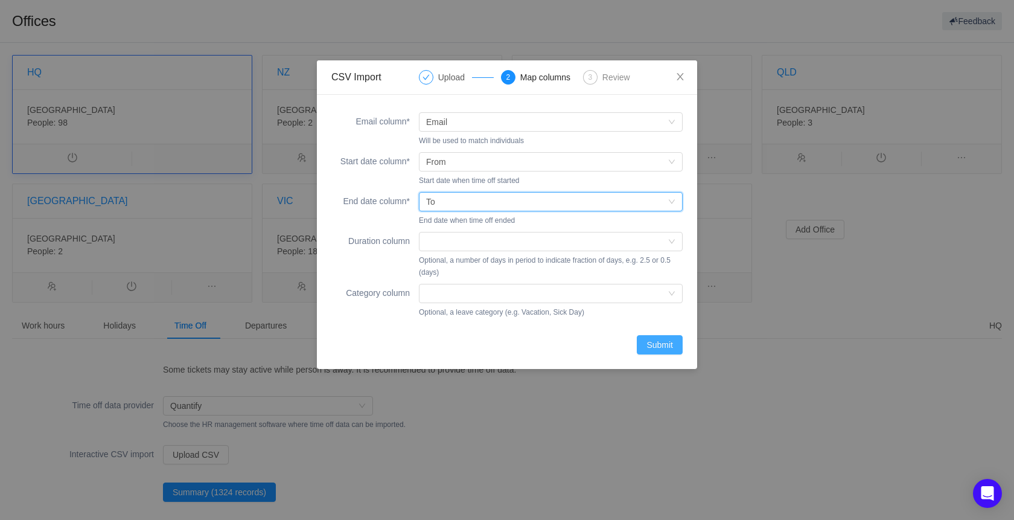
click at [663, 348] on button "Submit" at bounding box center [660, 344] width 46 height 19
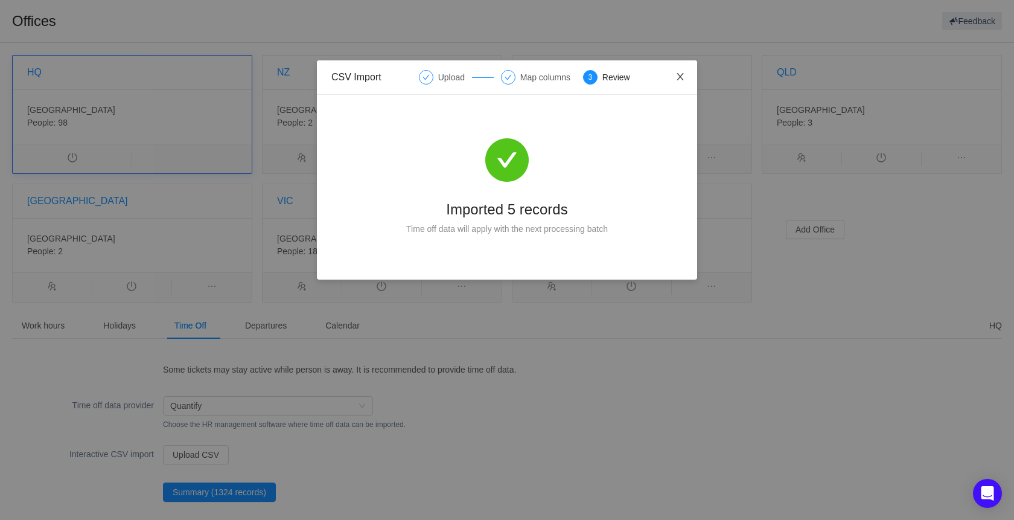
click at [682, 77] on icon "icon: close" at bounding box center [680, 77] width 10 height 10
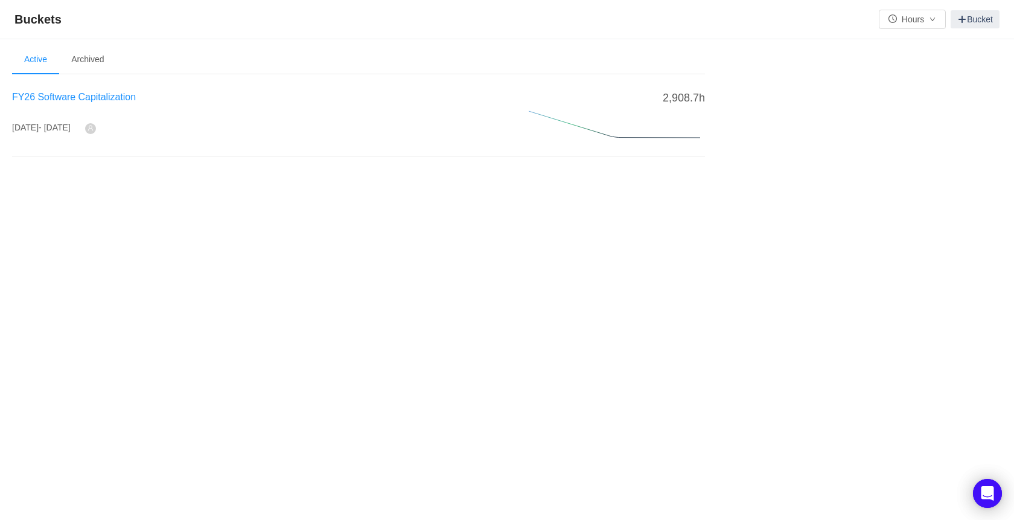
click at [73, 100] on span "FY26 Software Capitalization" at bounding box center [74, 97] width 124 height 10
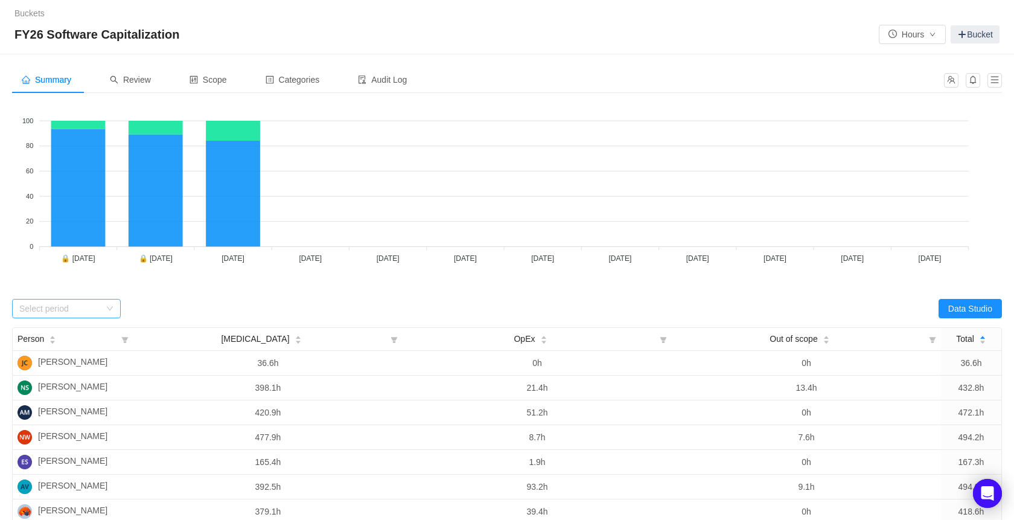
click at [98, 304] on div "Select period" at bounding box center [59, 308] width 81 height 12
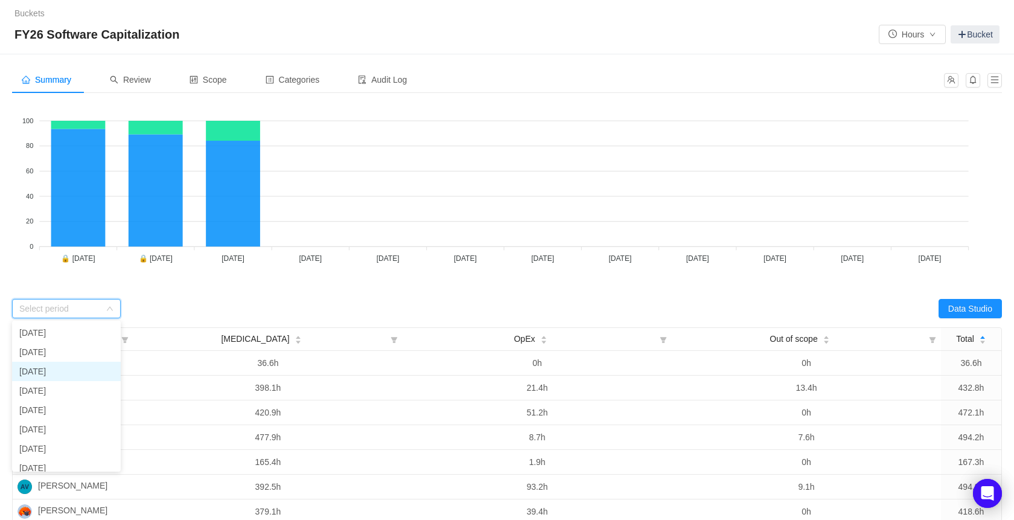
click at [59, 366] on li "September 2025" at bounding box center [66, 370] width 109 height 19
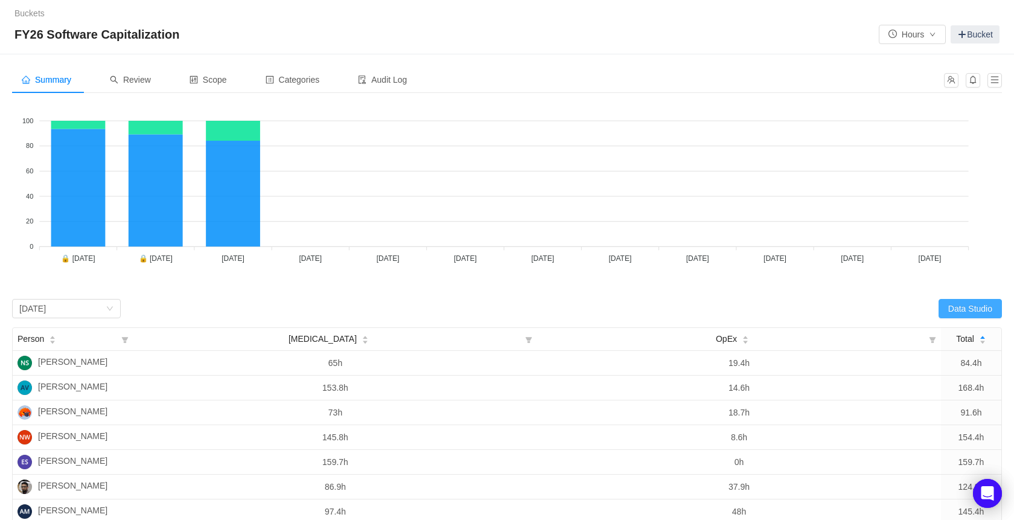
click at [976, 302] on button "Data Studio" at bounding box center [969, 308] width 63 height 19
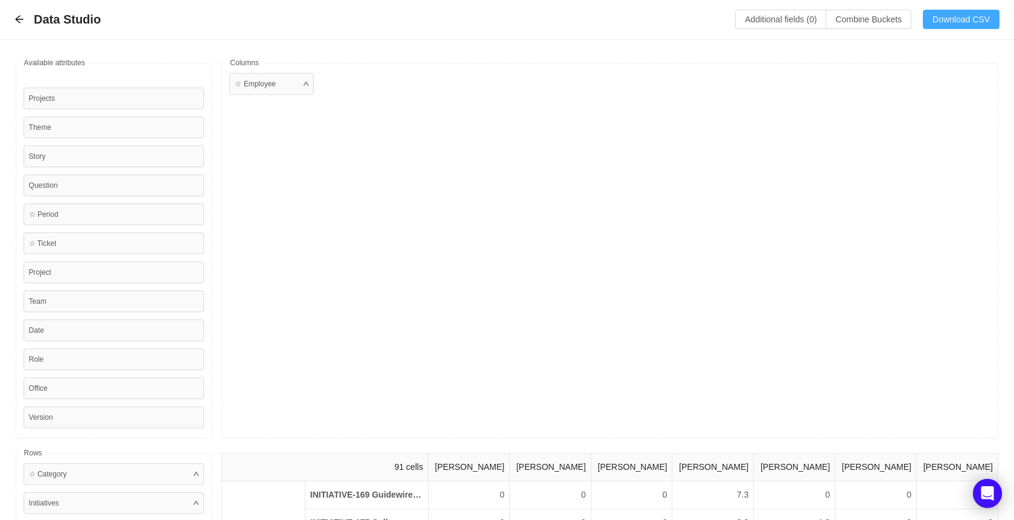
click at [950, 16] on button "Download CSV" at bounding box center [961, 19] width 77 height 19
click at [19, 20] on icon "icon: arrow-left" at bounding box center [19, 19] width 10 height 10
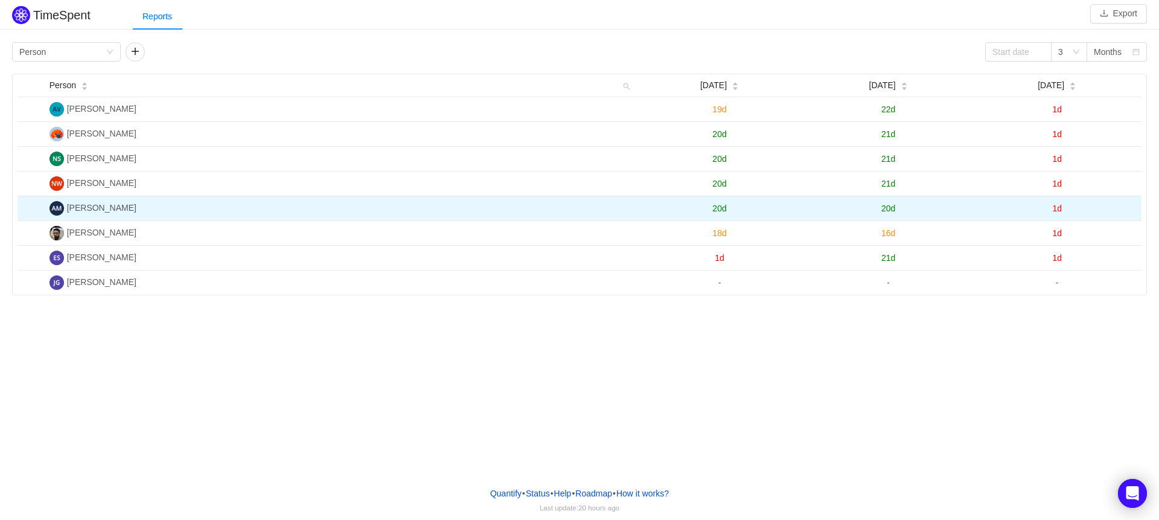
click at [889, 207] on span "20d" at bounding box center [888, 208] width 14 height 10
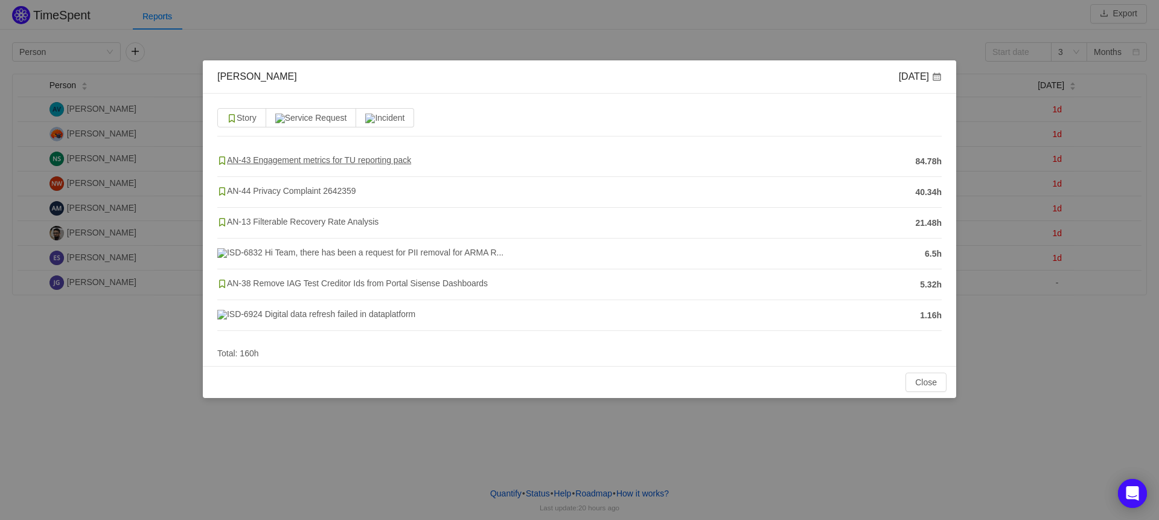
click at [244, 158] on span "AN-43 Engagement metrics for TU reporting pack" at bounding box center [314, 160] width 194 height 10
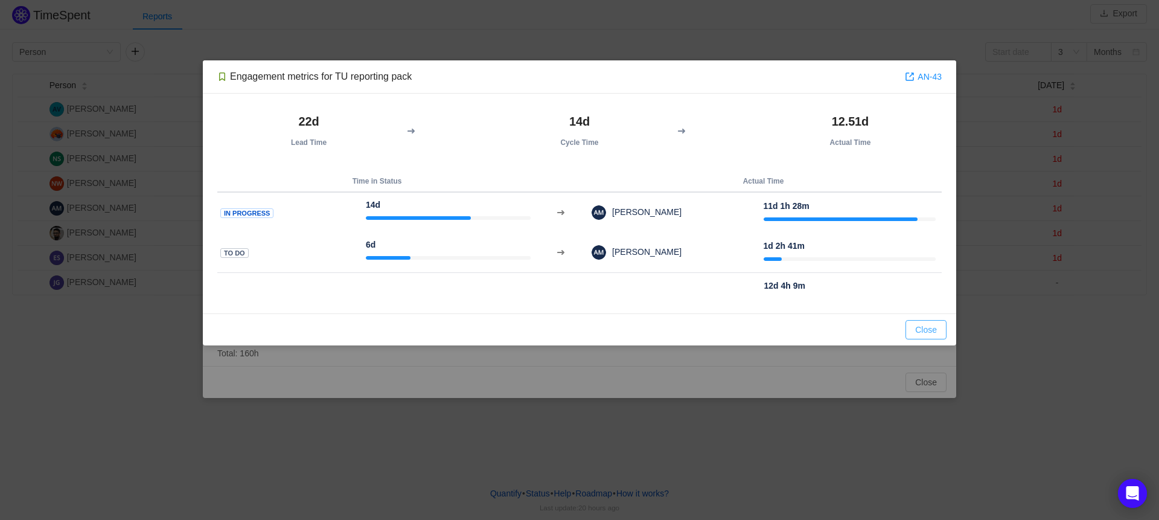
click at [927, 334] on button "Close" at bounding box center [925, 329] width 41 height 19
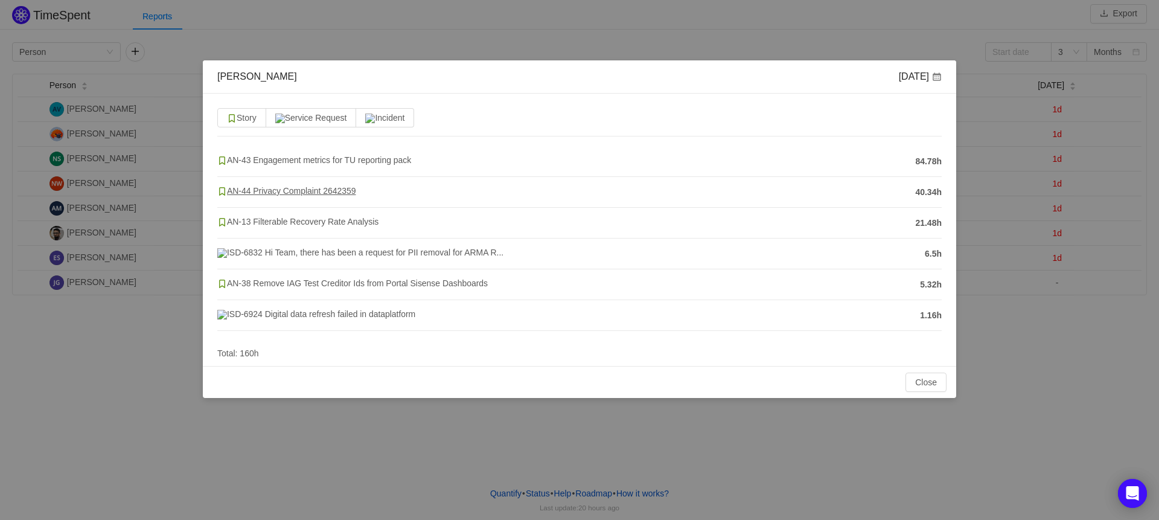
click at [284, 186] on span "AN-44 Privacy Complaint 2642359" at bounding box center [286, 191] width 138 height 10
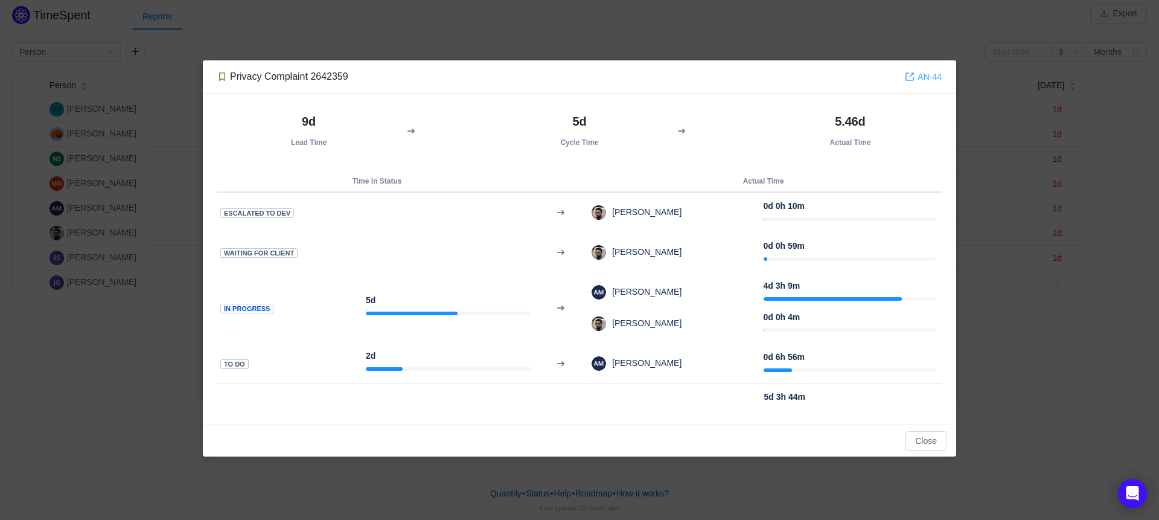
click at [929, 77] on link "AN-44" at bounding box center [923, 76] width 37 height 13
click at [927, 436] on button "Close" at bounding box center [925, 440] width 41 height 19
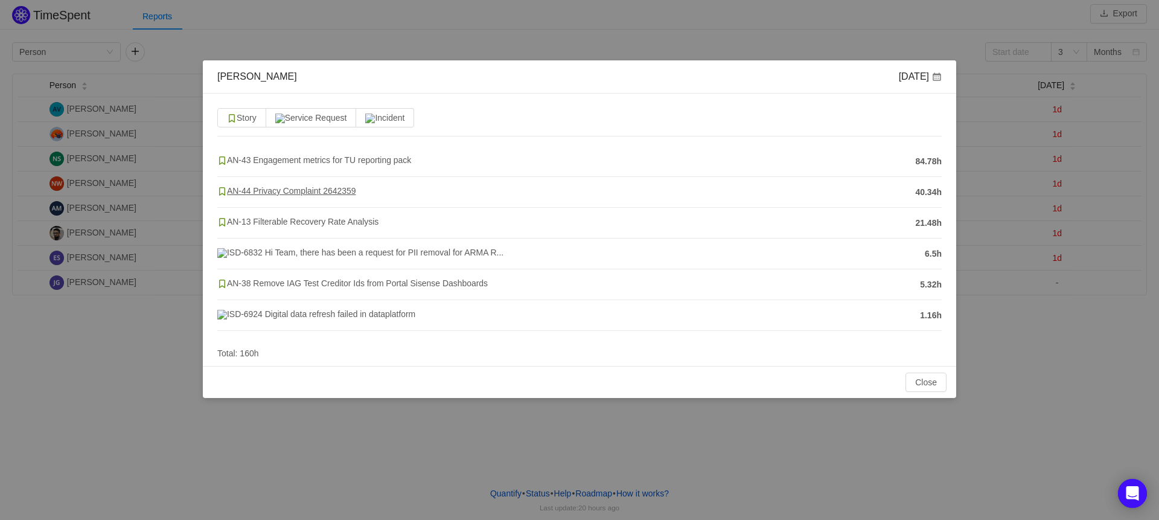
click at [319, 191] on span "AN-44 Privacy Complaint 2642359" at bounding box center [286, 191] width 138 height 10
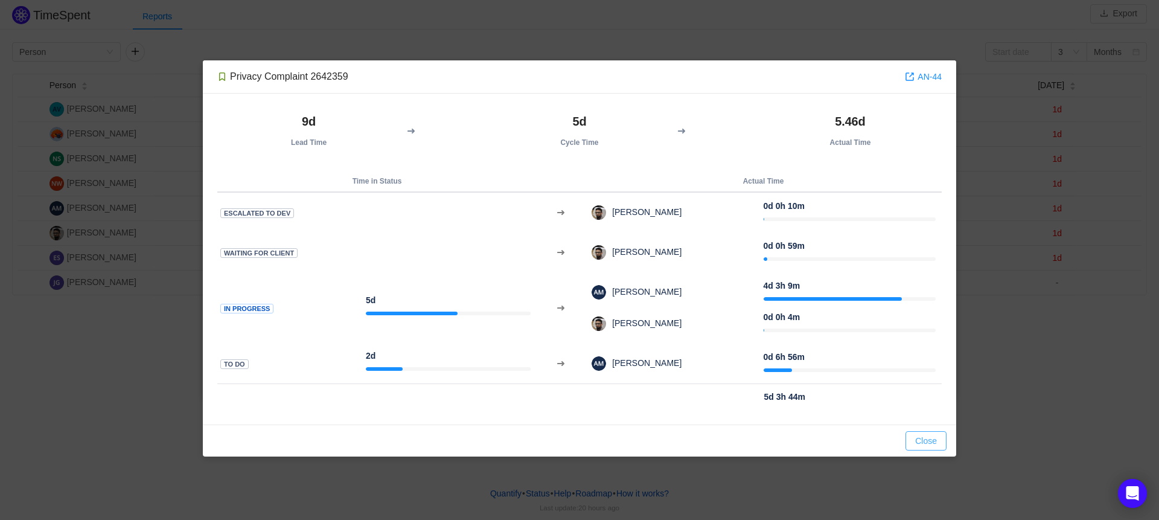
click at [932, 437] on button "Close" at bounding box center [925, 440] width 41 height 19
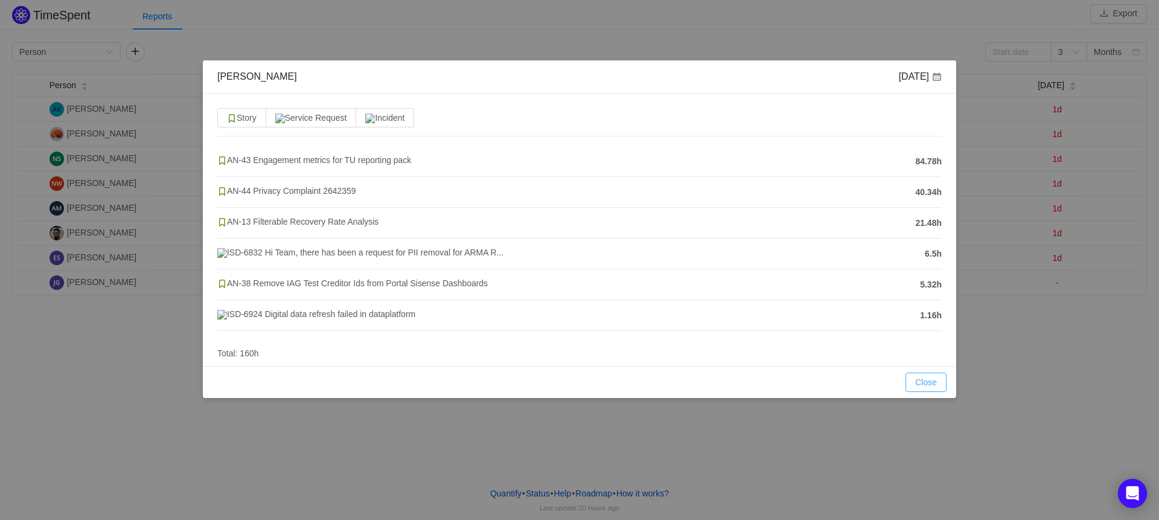
click at [933, 392] on button "Close" at bounding box center [925, 381] width 41 height 19
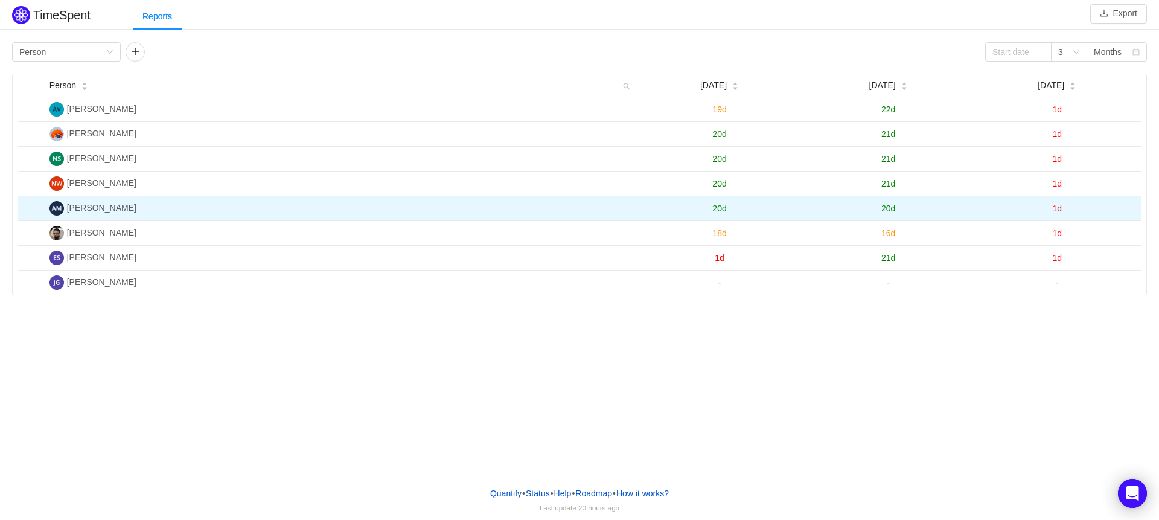
click at [888, 208] on span "20d" at bounding box center [888, 208] width 14 height 10
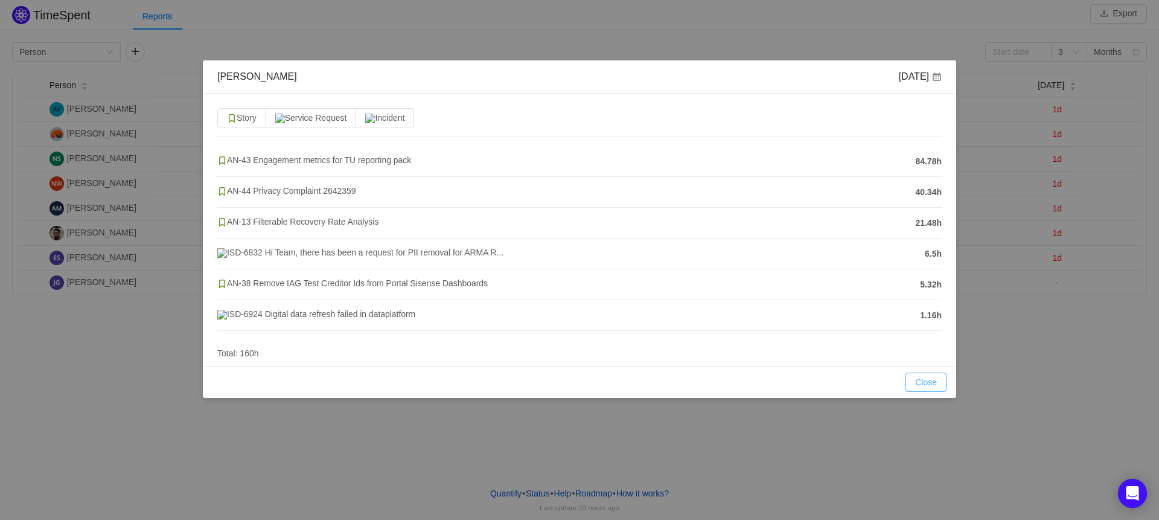
click at [929, 392] on button "Close" at bounding box center [925, 381] width 41 height 19
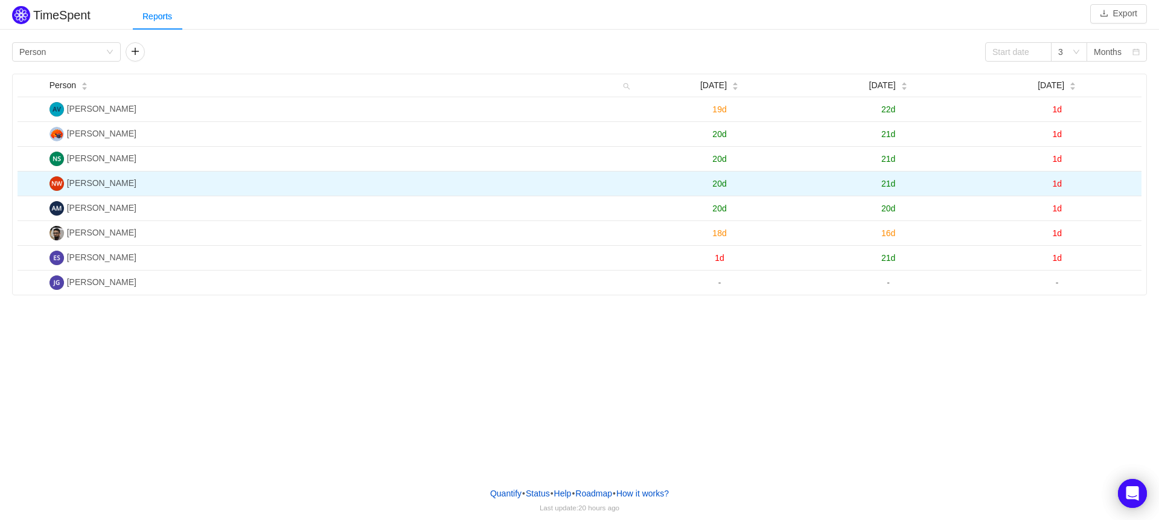
click at [893, 183] on span "21d" at bounding box center [888, 184] width 14 height 10
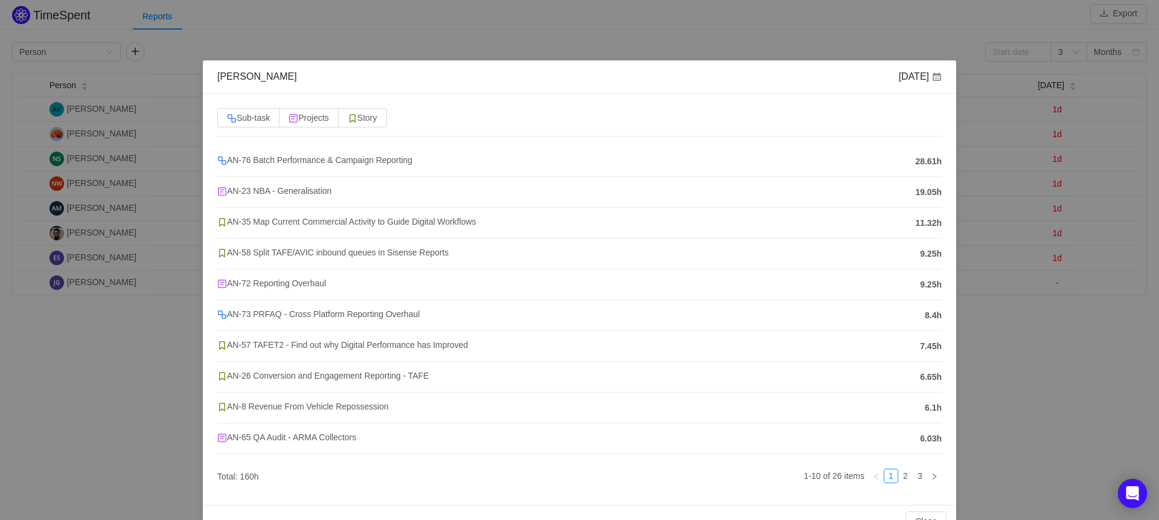
click at [675, 66] on div "Nikolas Wallis Sep 2025" at bounding box center [579, 76] width 753 height 33
click at [926, 514] on button "Close" at bounding box center [925, 520] width 41 height 19
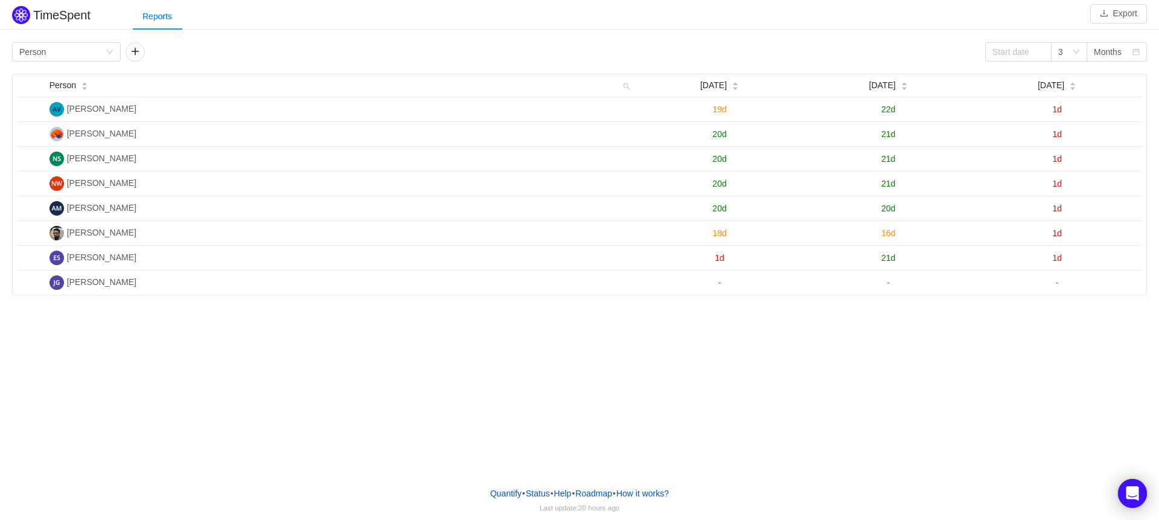
click at [789, 340] on div "TimeSpent Export Reports Group by Person 3 Months Person Aug 2025 Sep 2025 Oct …" at bounding box center [579, 238] width 1159 height 477
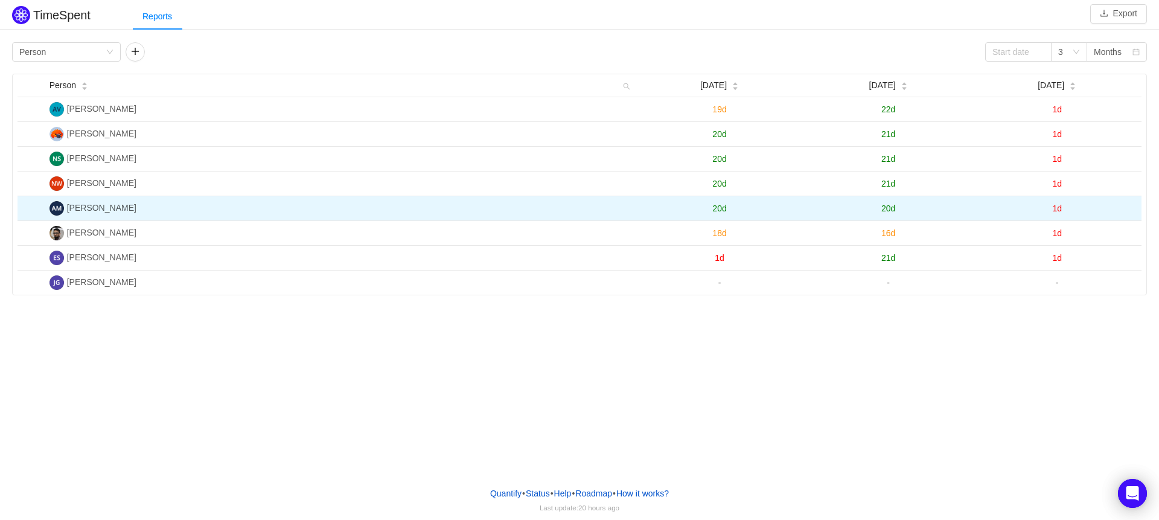
click at [892, 209] on span "20d" at bounding box center [888, 208] width 14 height 10
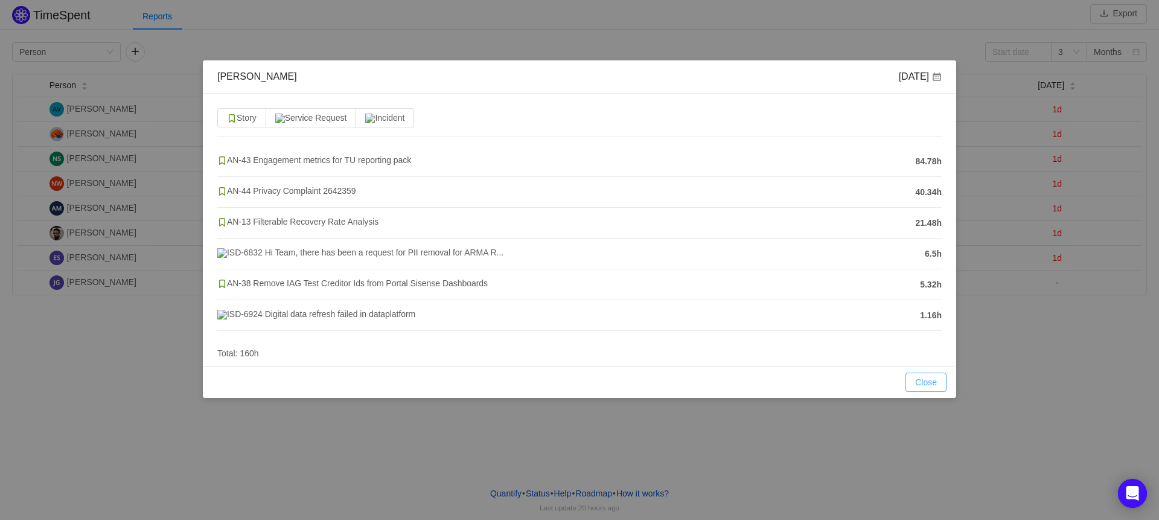
click at [929, 392] on button "Close" at bounding box center [925, 381] width 41 height 19
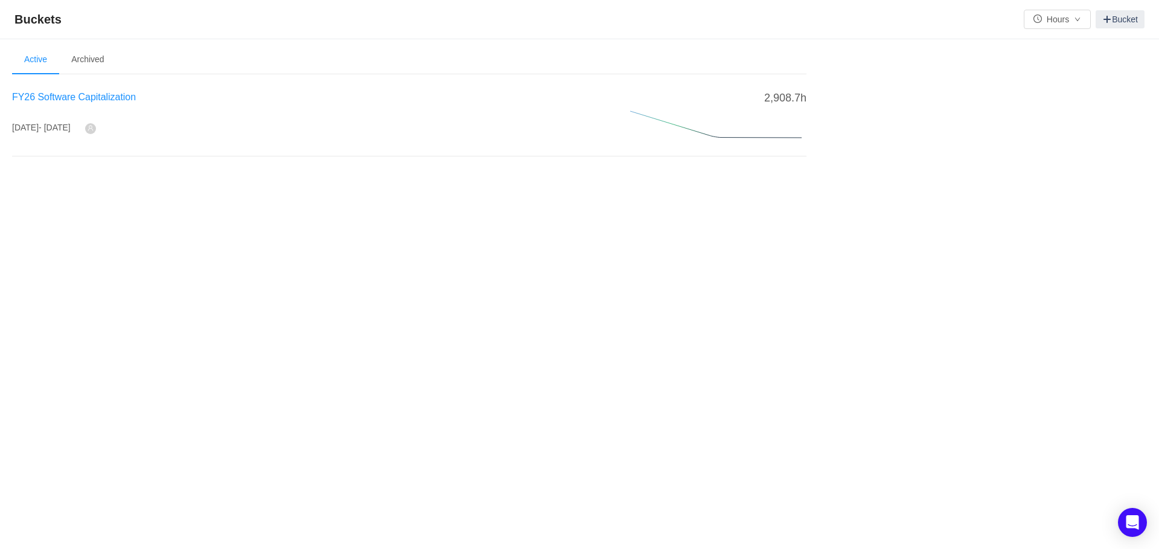
click at [109, 97] on span "FY26 Software Capitalization" at bounding box center [74, 97] width 124 height 10
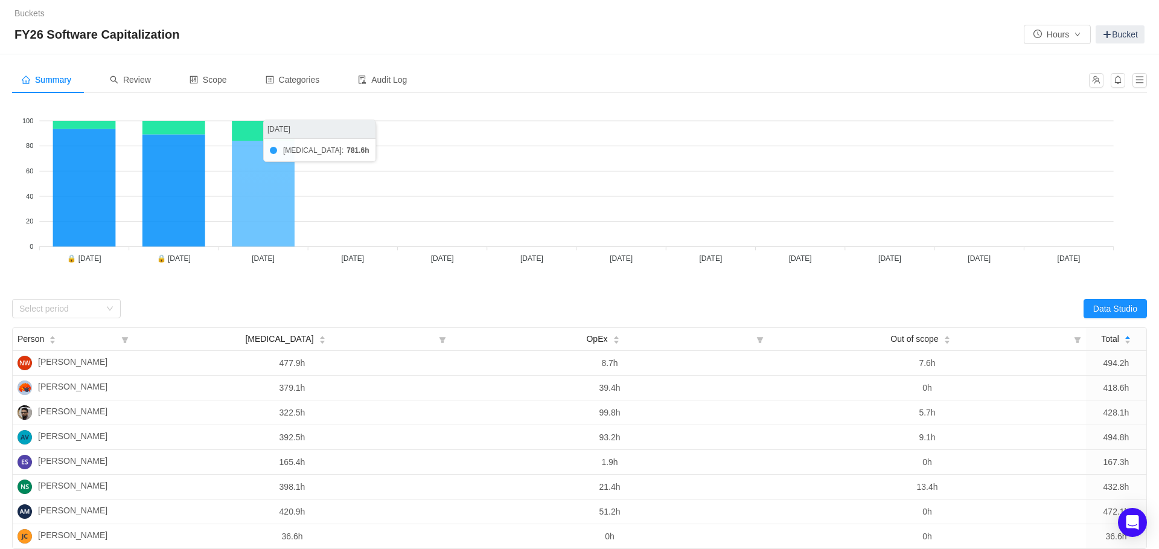
click at [267, 211] on icon at bounding box center [263, 194] width 63 height 106
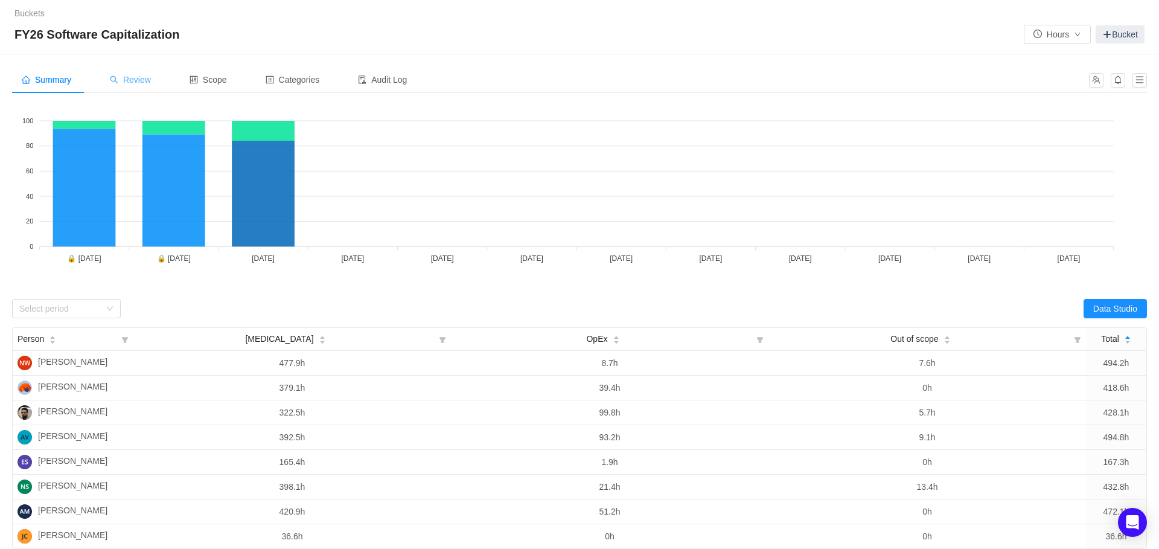
click at [145, 78] on span "Review" at bounding box center [130, 80] width 41 height 10
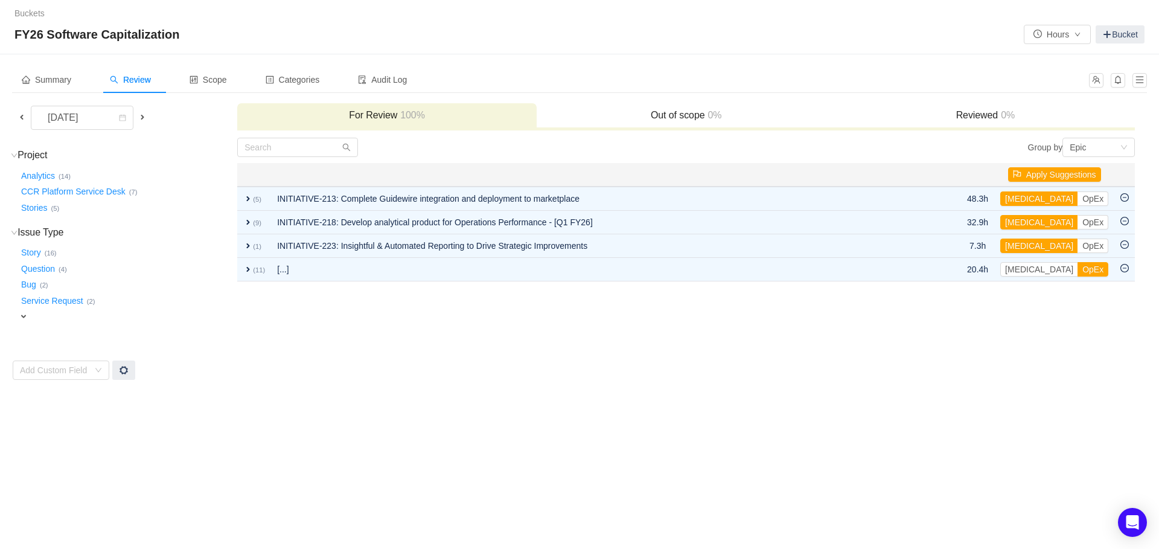
click at [19, 119] on span at bounding box center [22, 117] width 10 height 10
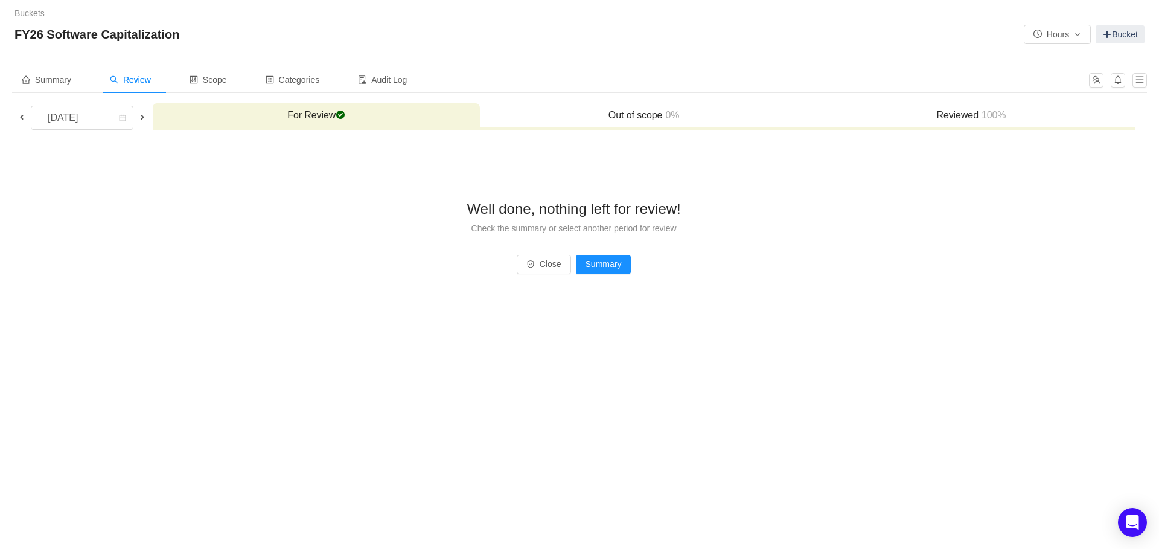
click at [962, 124] on div "Reviewed 100%" at bounding box center [970, 116] width 327 height 26
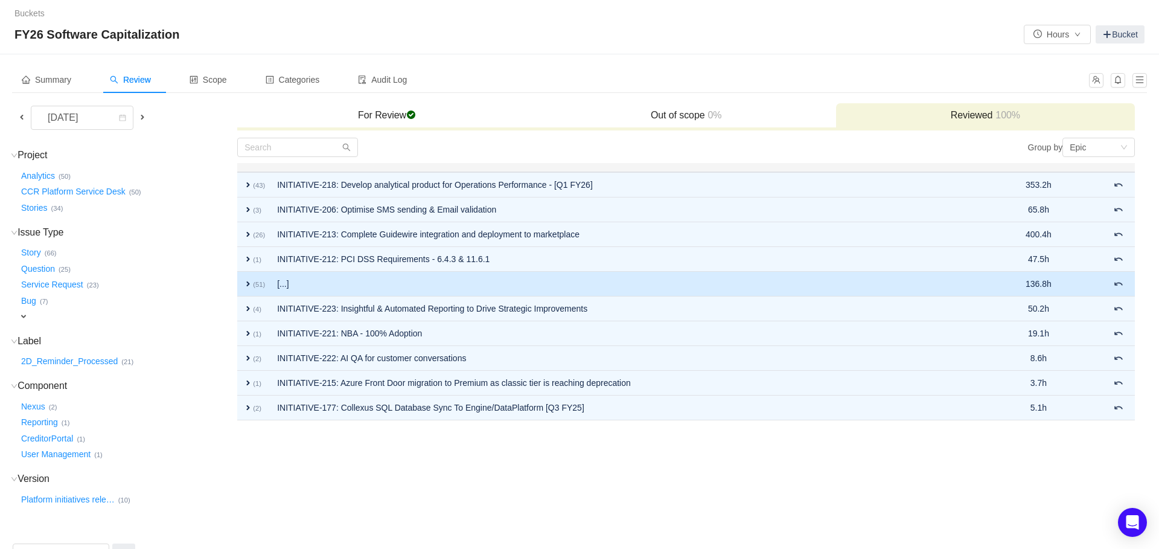
click at [247, 285] on span "expand" at bounding box center [248, 284] width 10 height 10
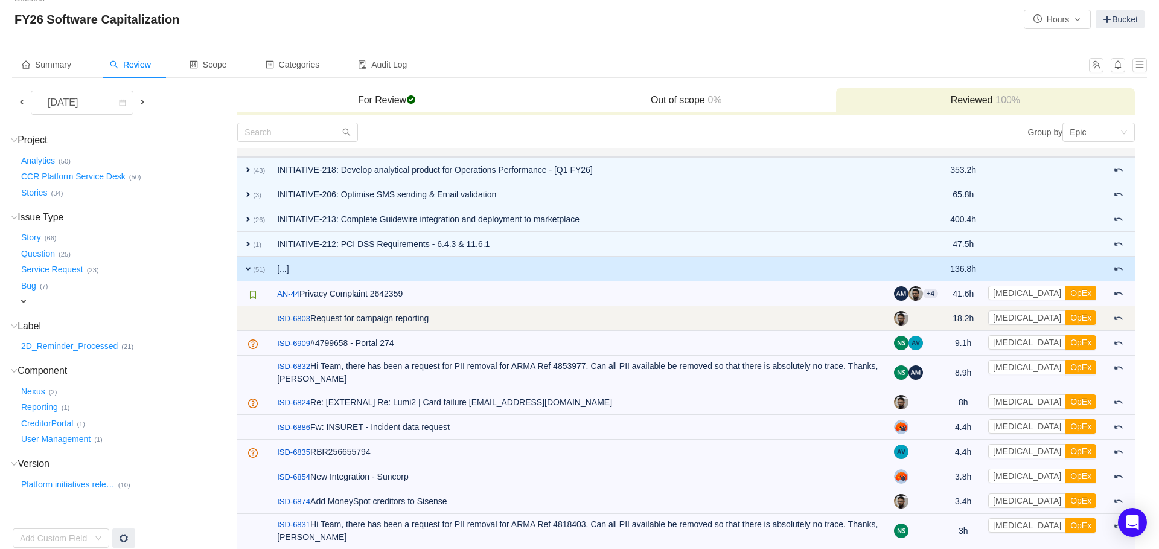
scroll to position [14, 0]
click at [303, 319] on link "ISD-6803" at bounding box center [293, 319] width 33 height 12
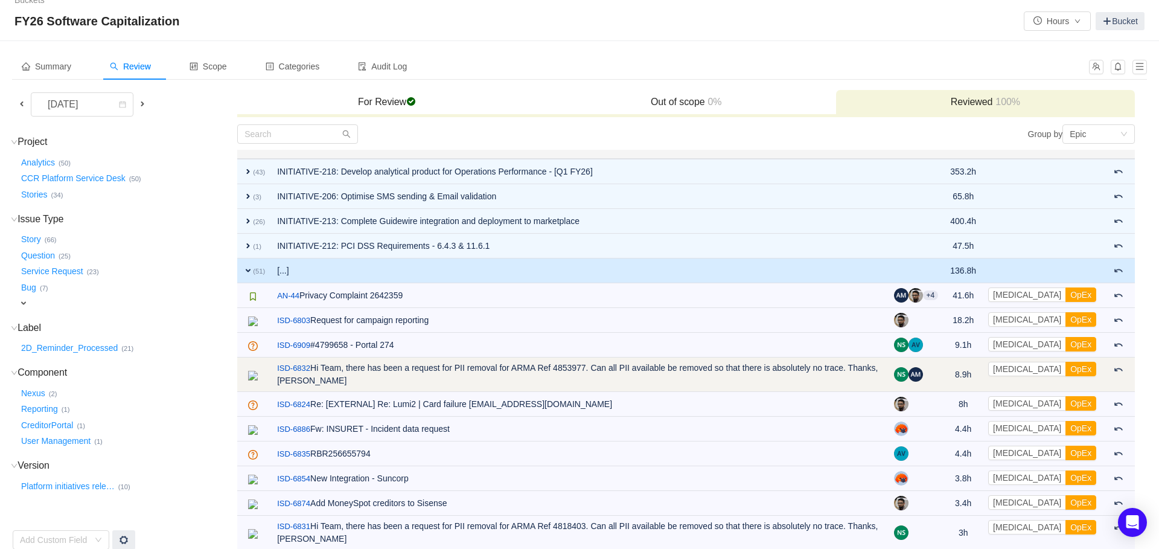
scroll to position [0, 0]
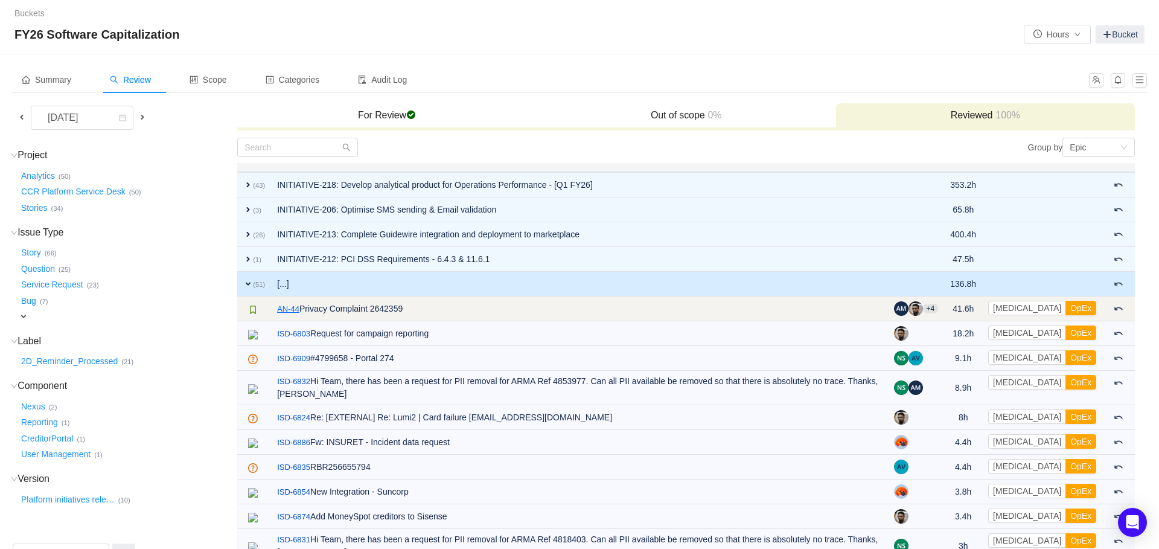
click at [292, 309] on link "AN-44" at bounding box center [288, 309] width 22 height 12
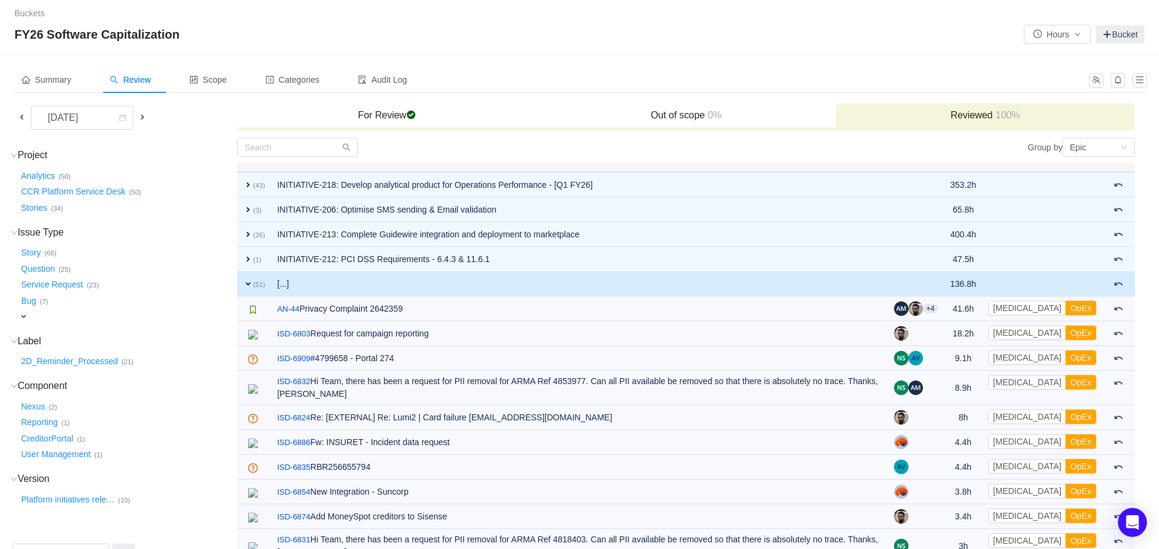
click at [245, 280] on span "expand" at bounding box center [248, 284] width 10 height 10
